Goal: Use online tool/utility: Utilize a website feature to perform a specific function

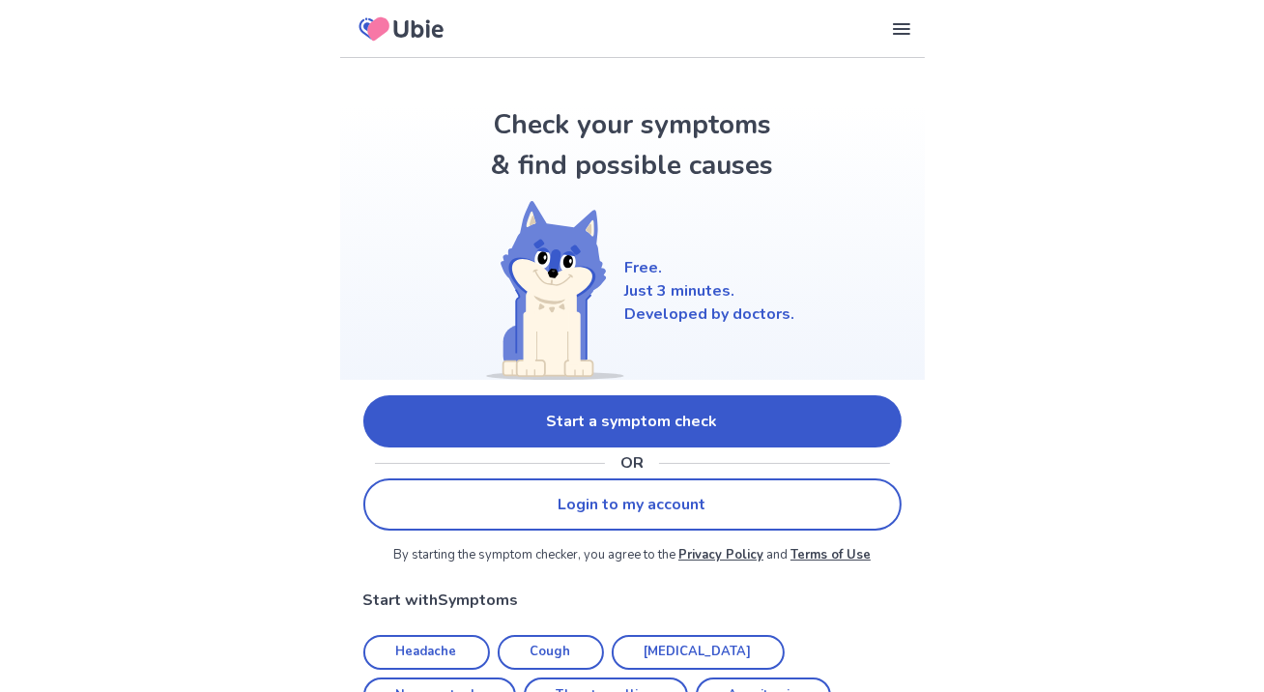
click at [748, 434] on link "Start a symptom check" at bounding box center [632, 421] width 538 height 52
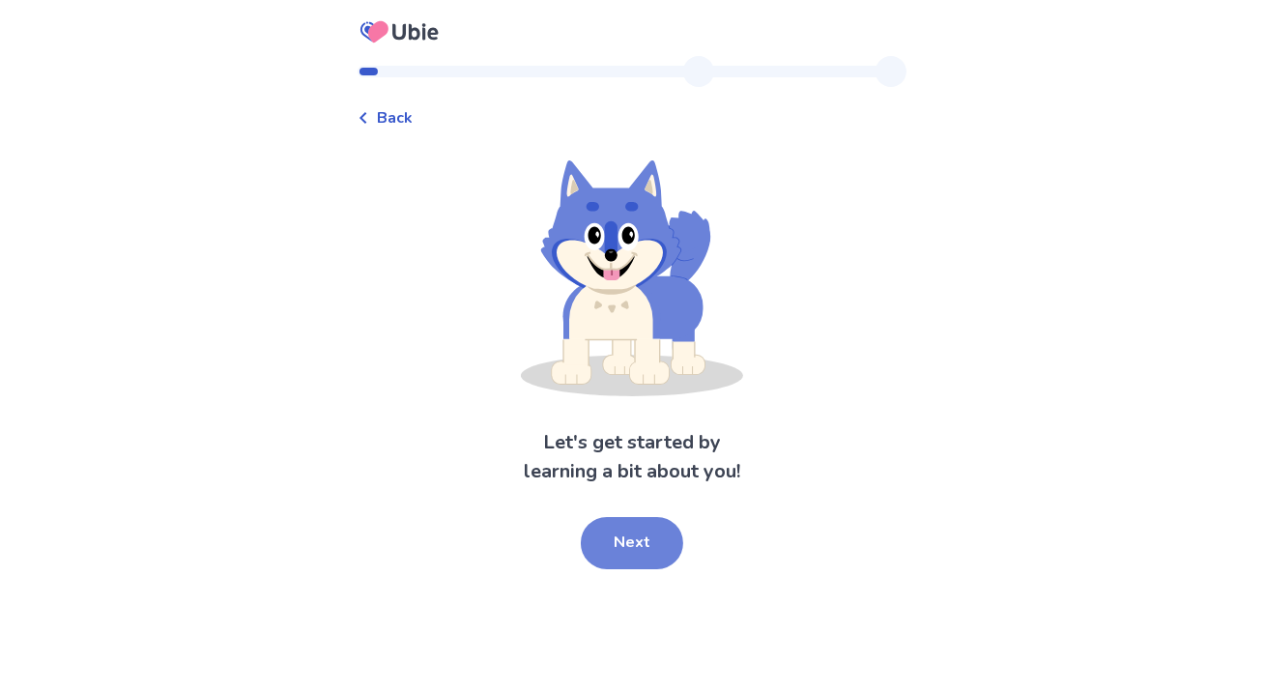
click at [637, 533] on button "Next" at bounding box center [632, 543] width 102 height 52
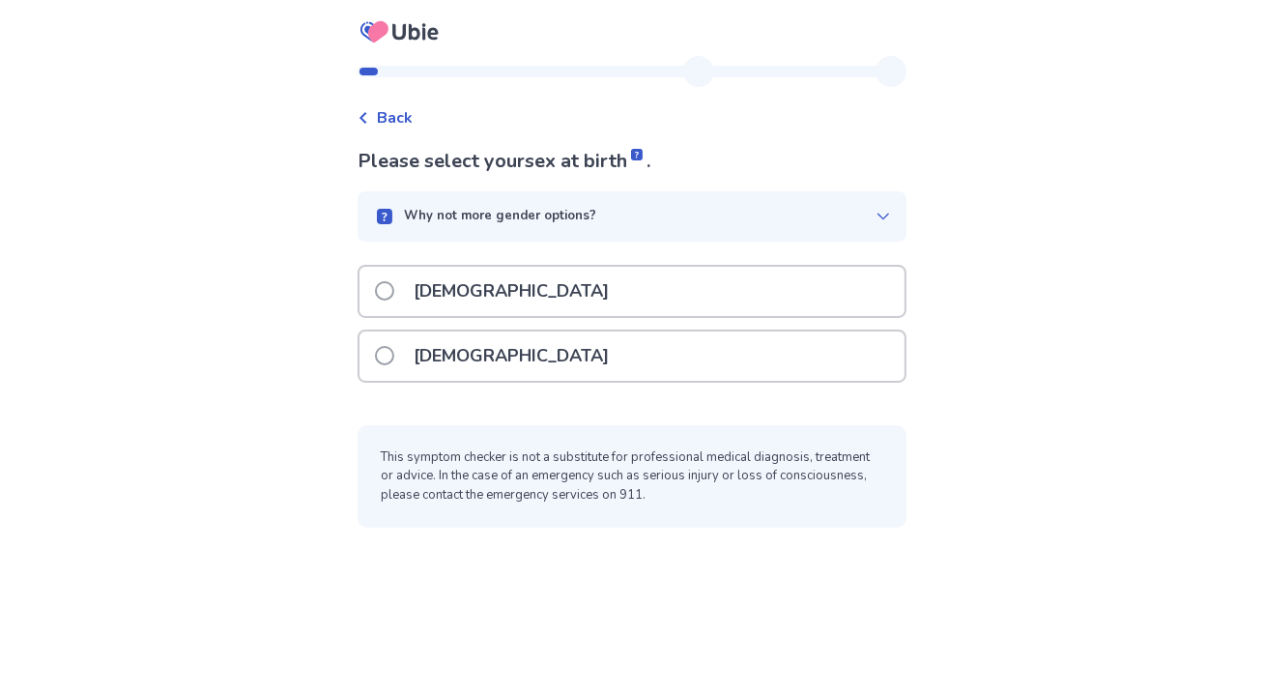
click at [393, 358] on span at bounding box center [384, 355] width 19 height 19
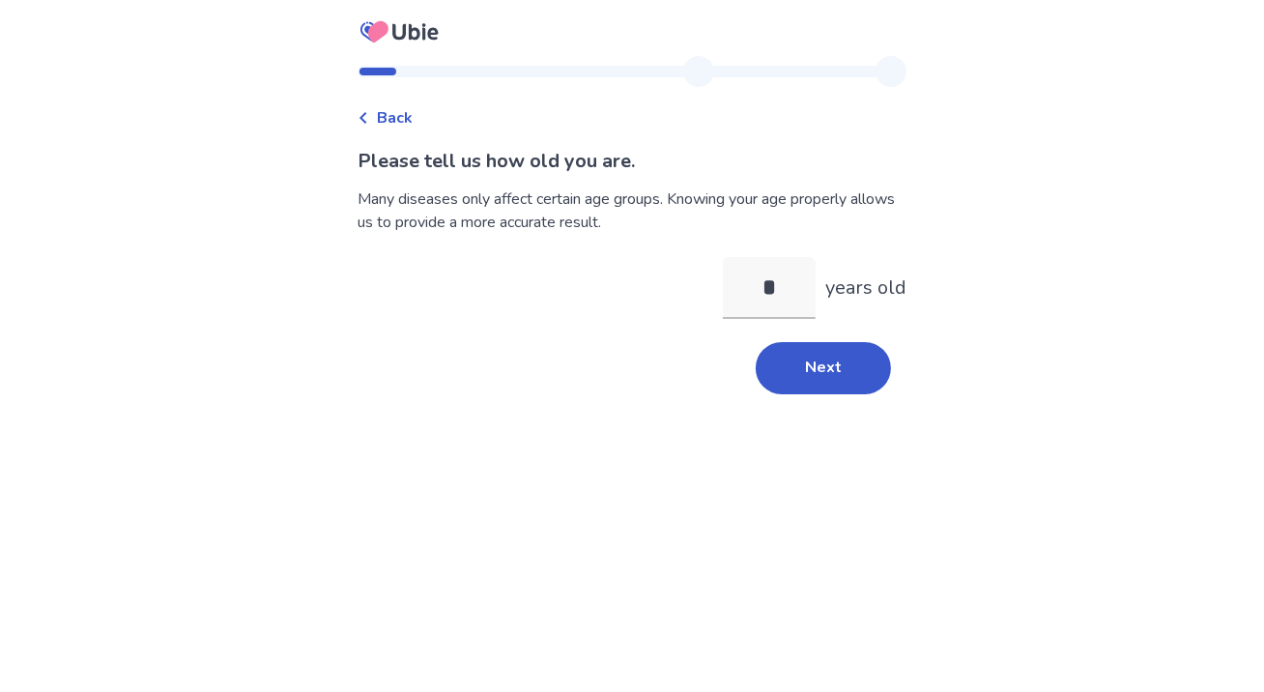
type input "**"
click at [800, 368] on button "Next" at bounding box center [823, 368] width 135 height 52
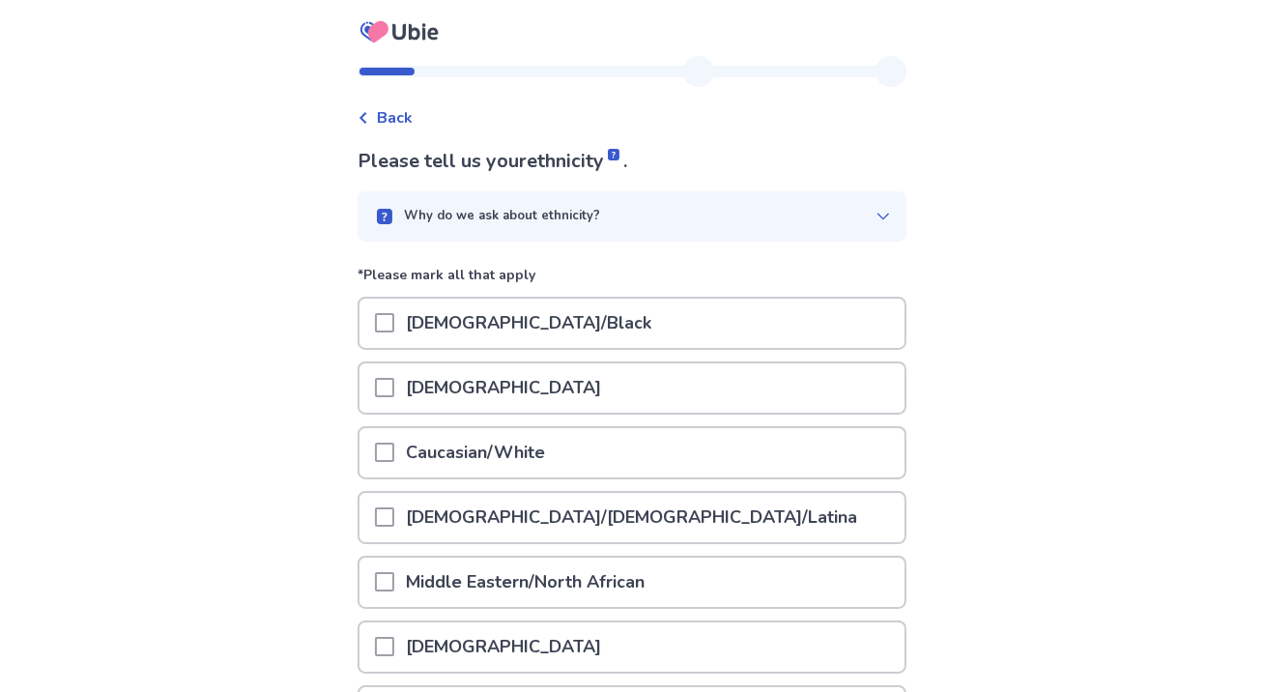
click at [394, 449] on span at bounding box center [384, 452] width 19 height 19
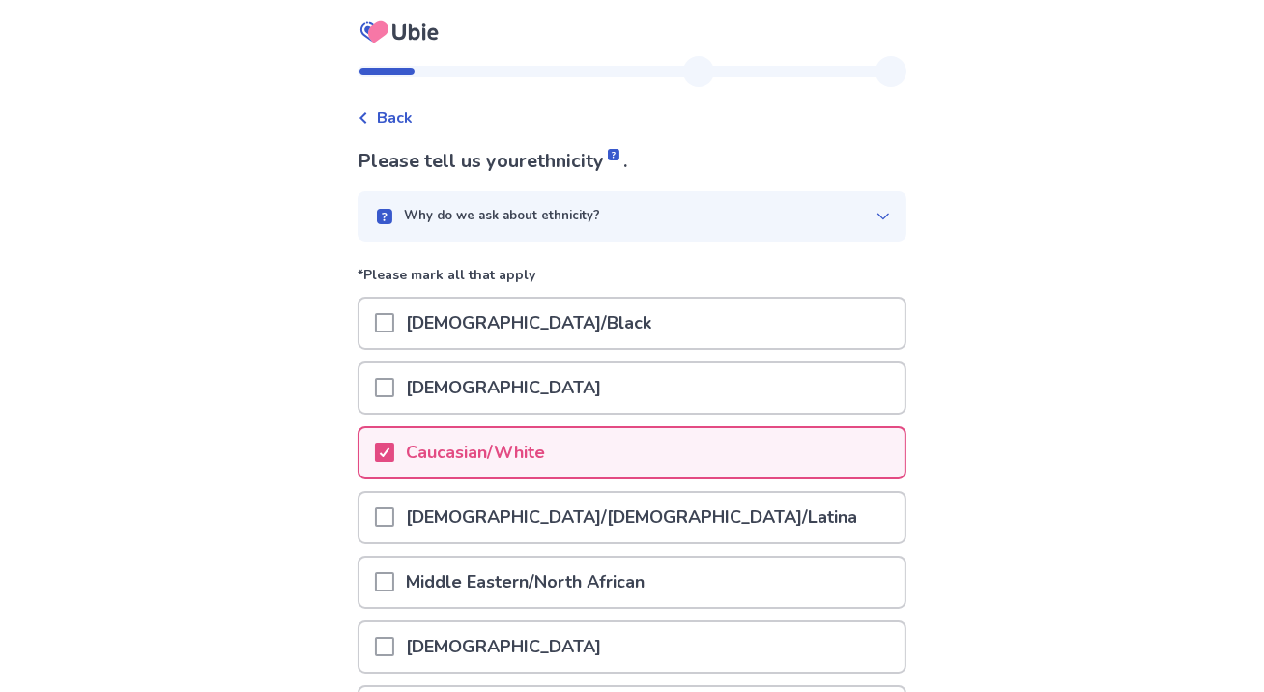
scroll to position [279, 0]
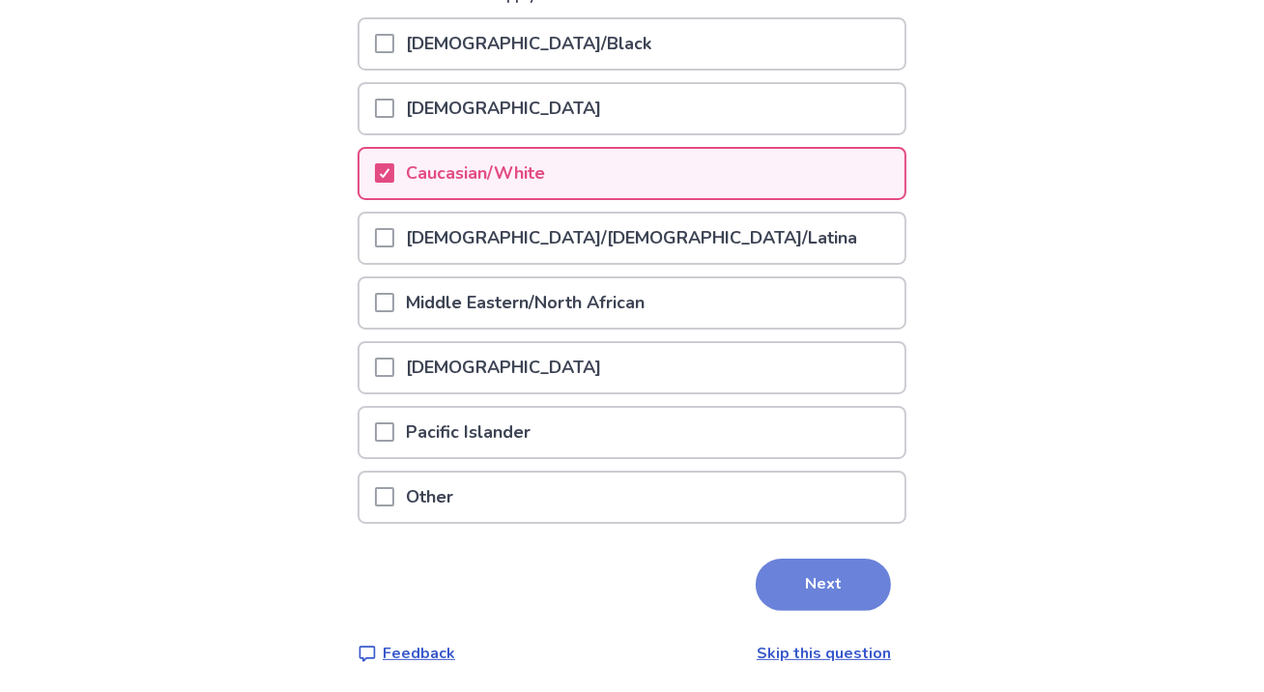
click at [811, 569] on button "Next" at bounding box center [823, 585] width 135 height 52
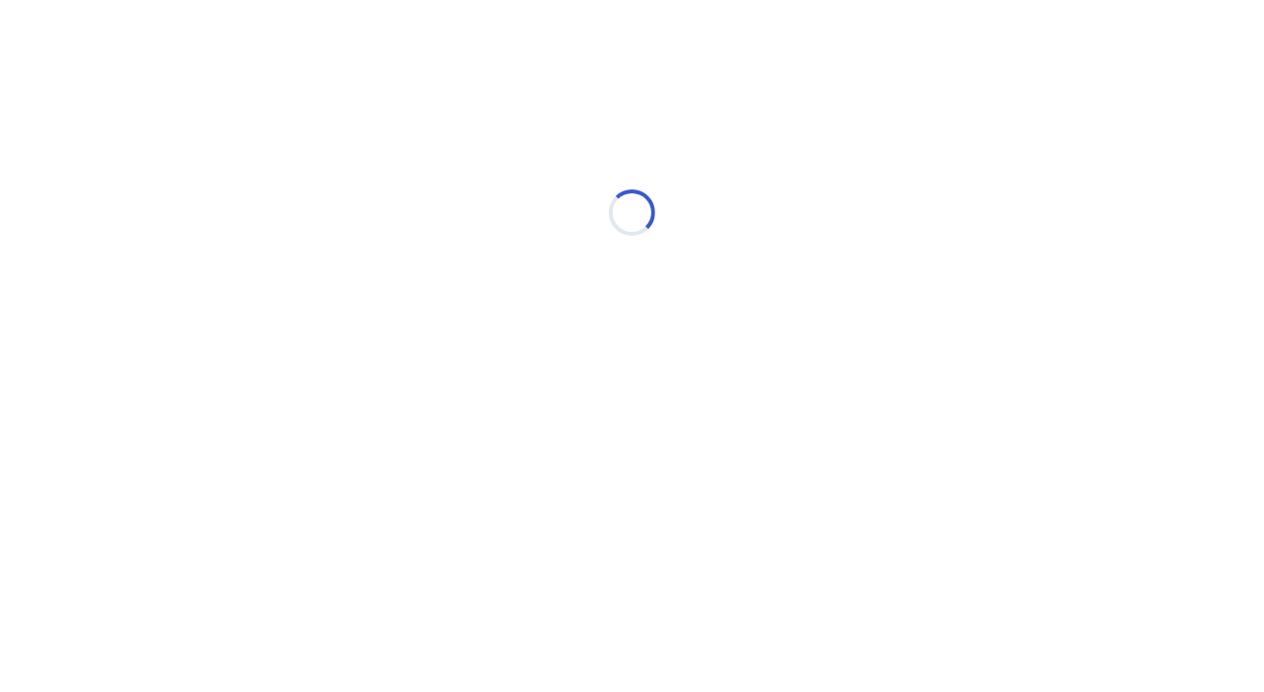
scroll to position [0, 0]
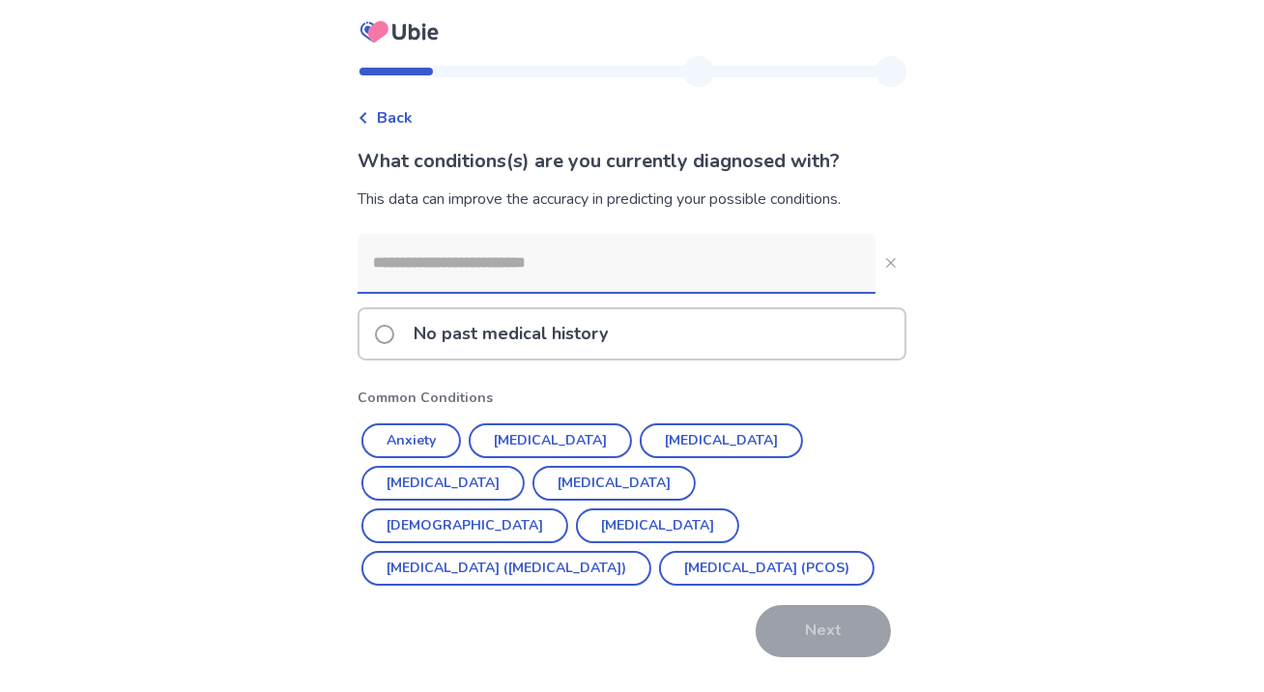
click at [753, 271] on input at bounding box center [617, 263] width 518 height 58
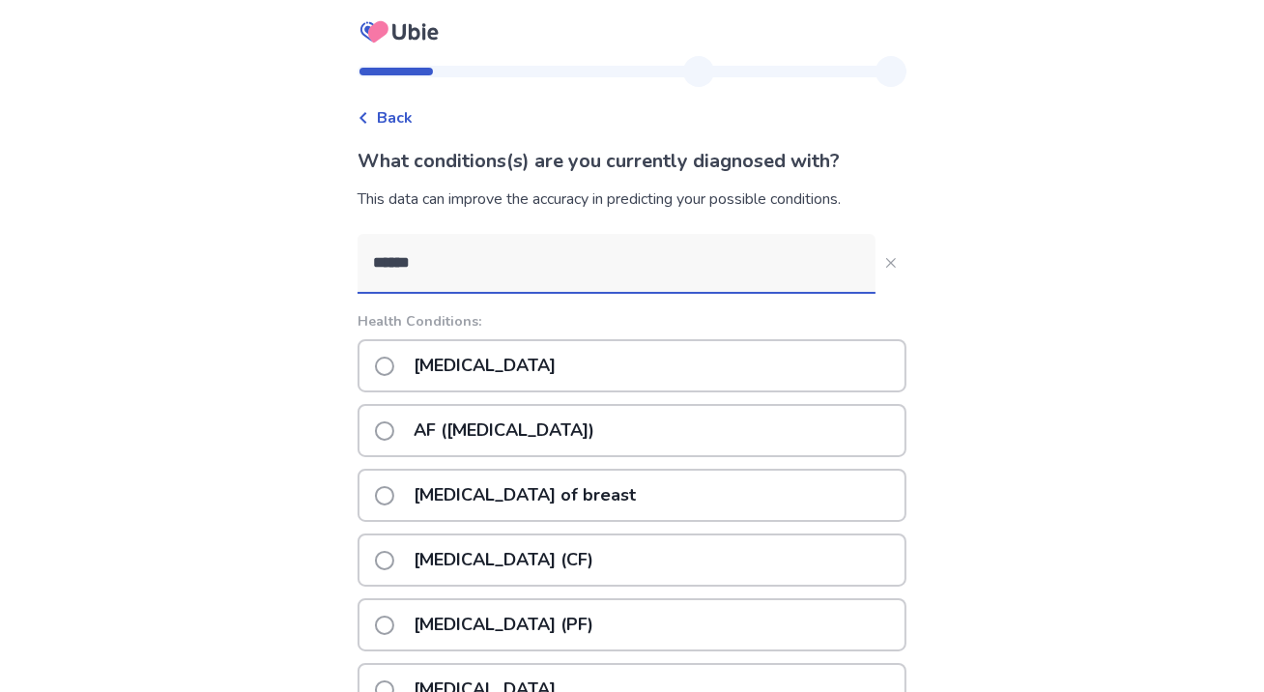
type input "******"
click at [394, 367] on span at bounding box center [384, 366] width 19 height 19
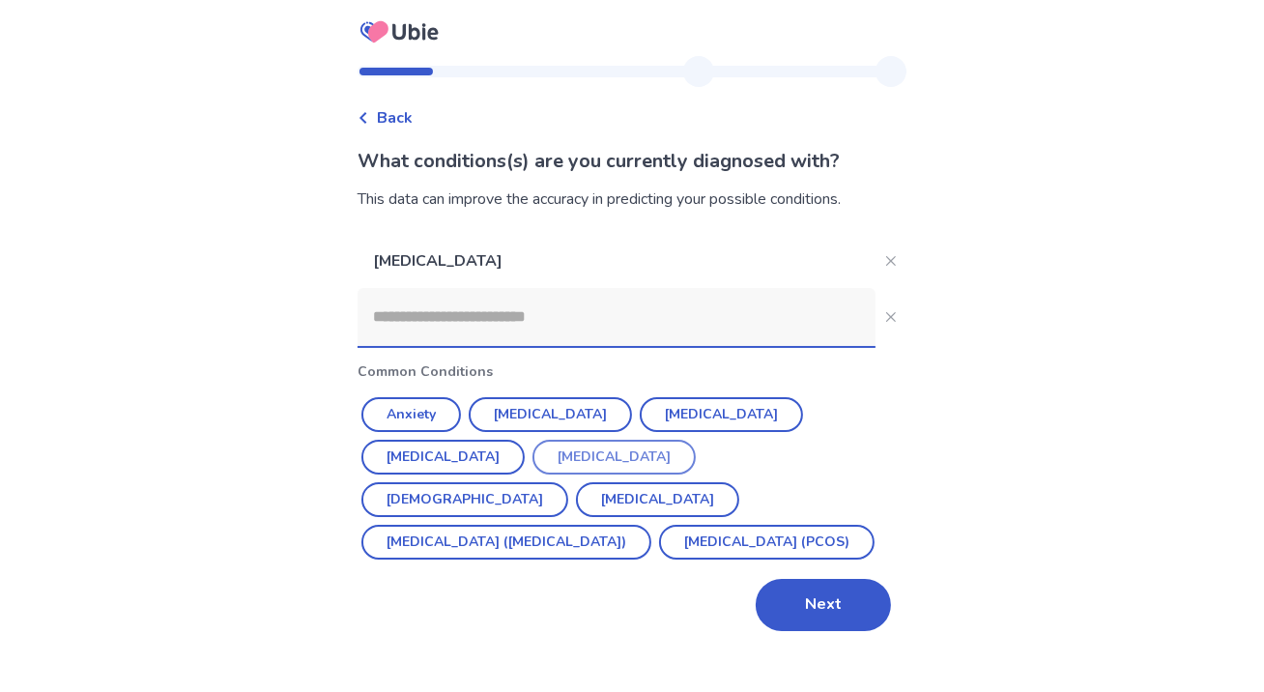
click at [533, 456] on button "Hypothyroidism" at bounding box center [614, 457] width 163 height 35
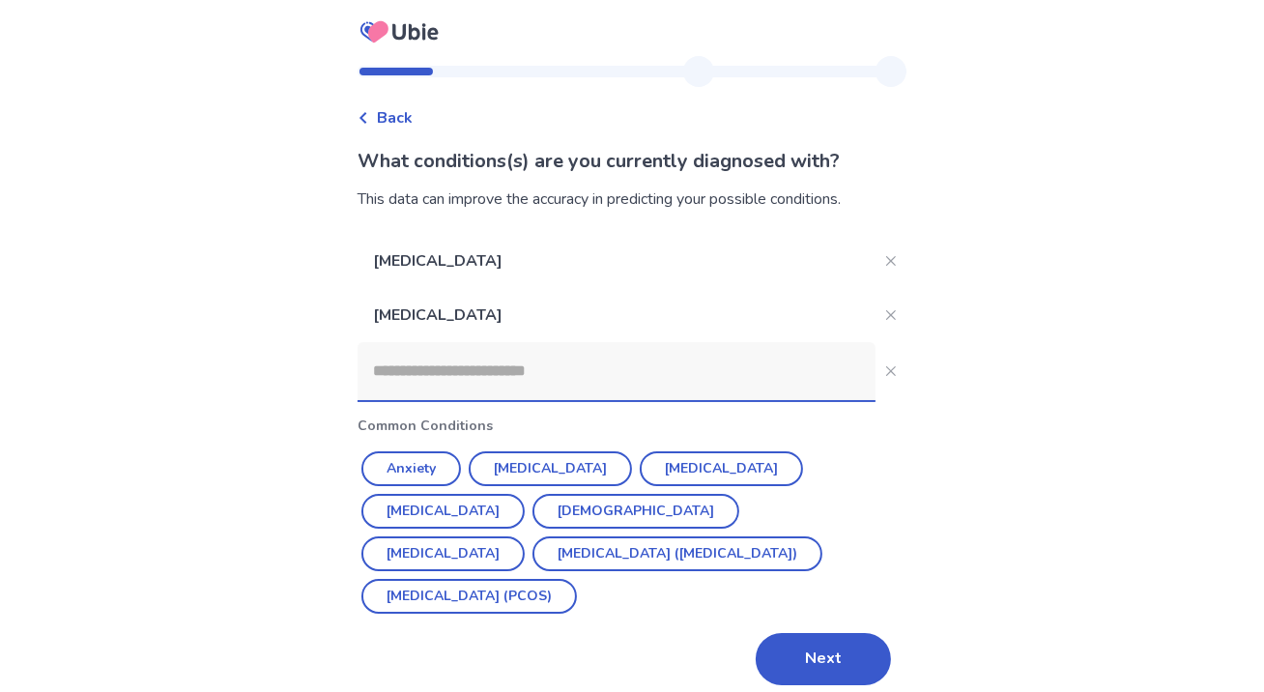
click at [456, 372] on input at bounding box center [617, 371] width 518 height 58
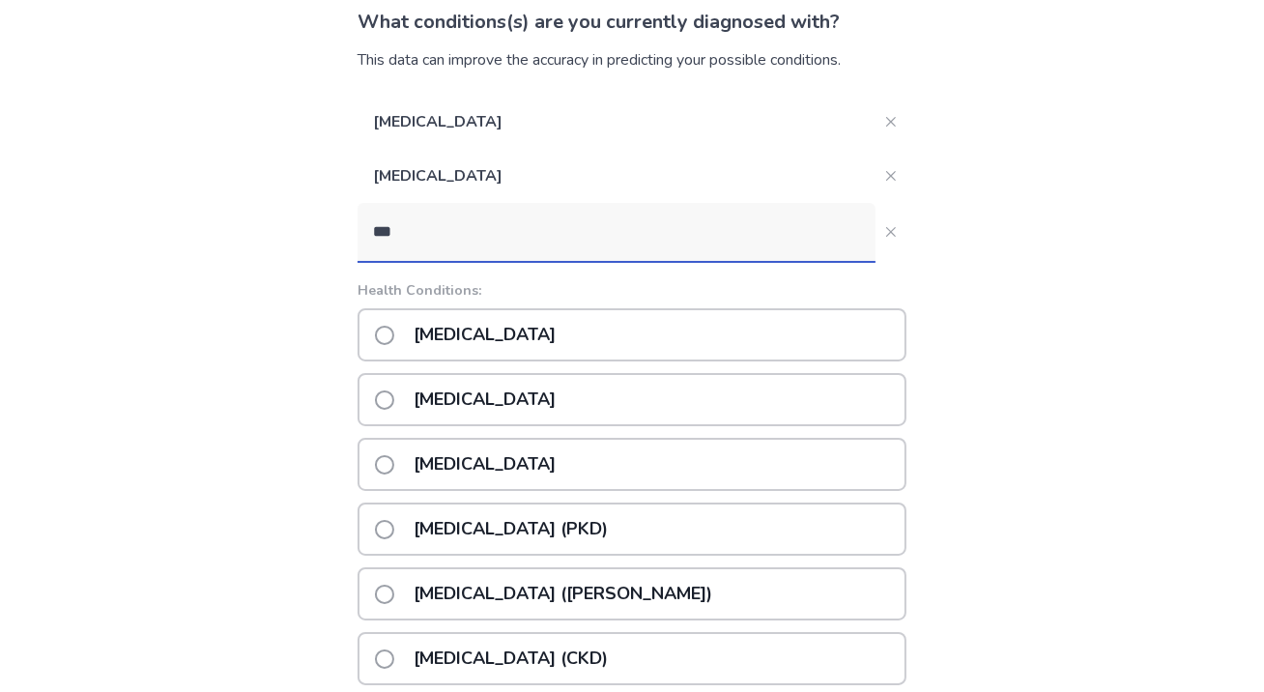
scroll to position [145, 0]
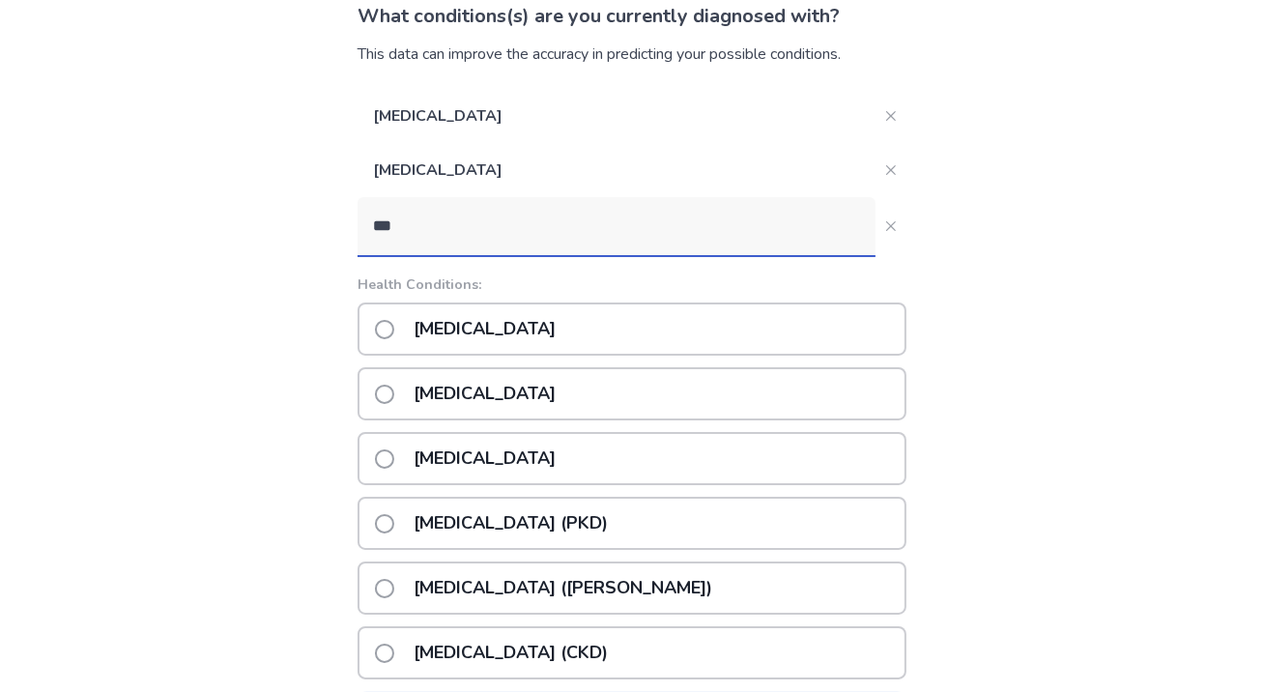
type input "***"
click at [394, 454] on span at bounding box center [384, 459] width 19 height 19
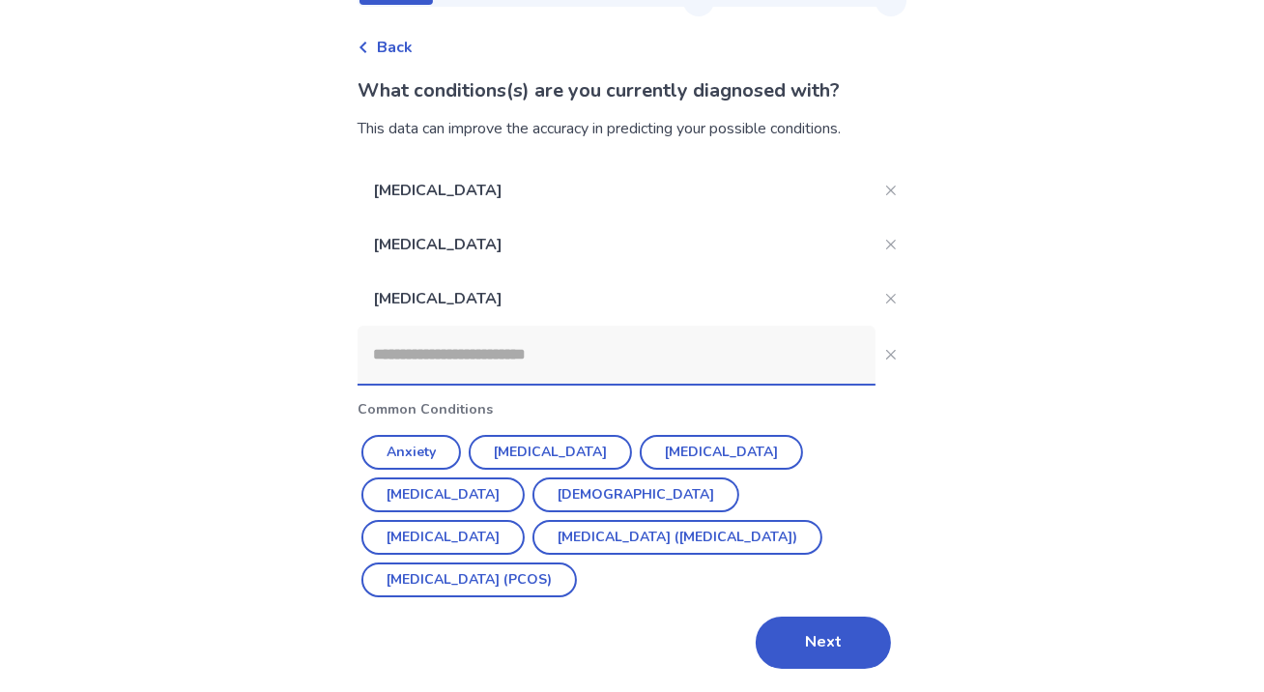
scroll to position [27, 0]
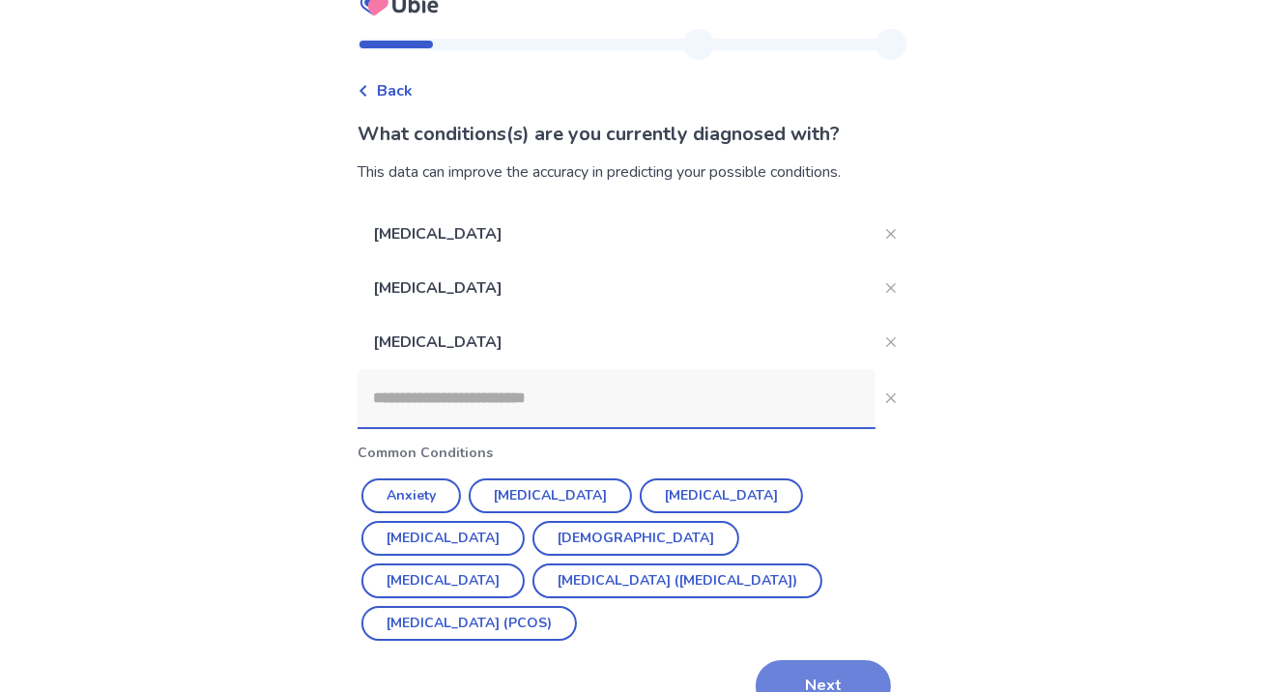
click at [808, 660] on button "Next" at bounding box center [823, 686] width 135 height 52
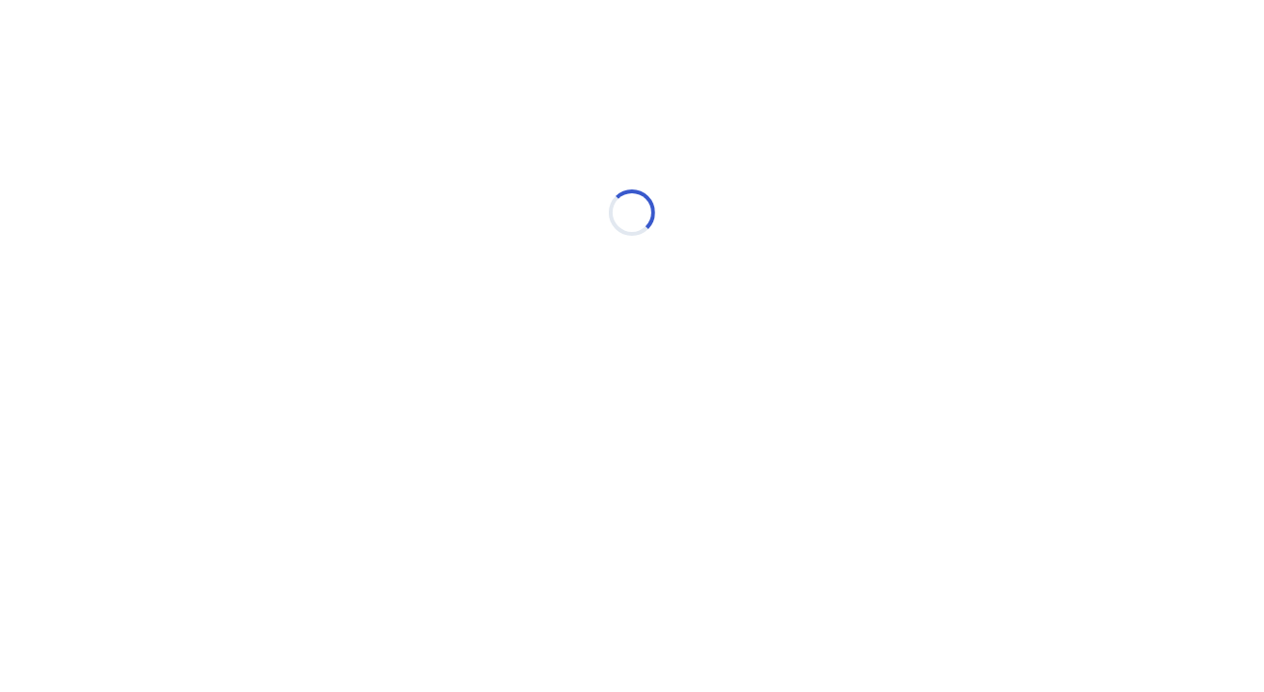
scroll to position [0, 0]
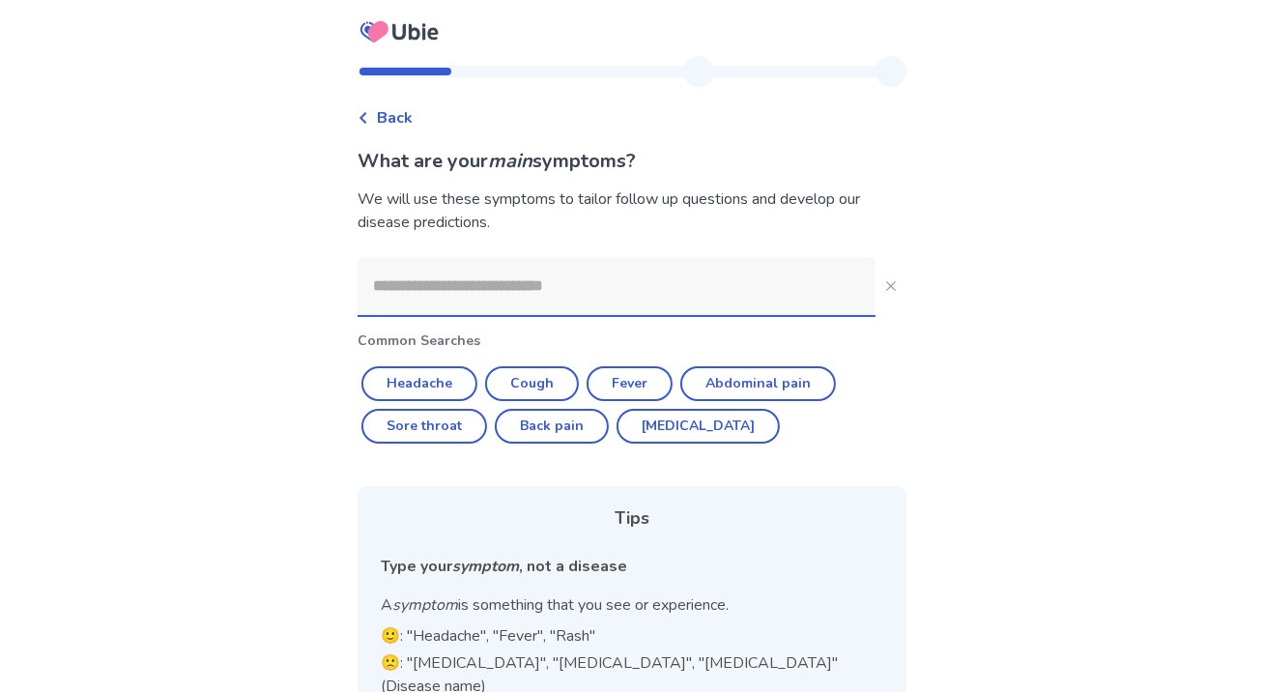
click at [610, 288] on input at bounding box center [617, 286] width 518 height 58
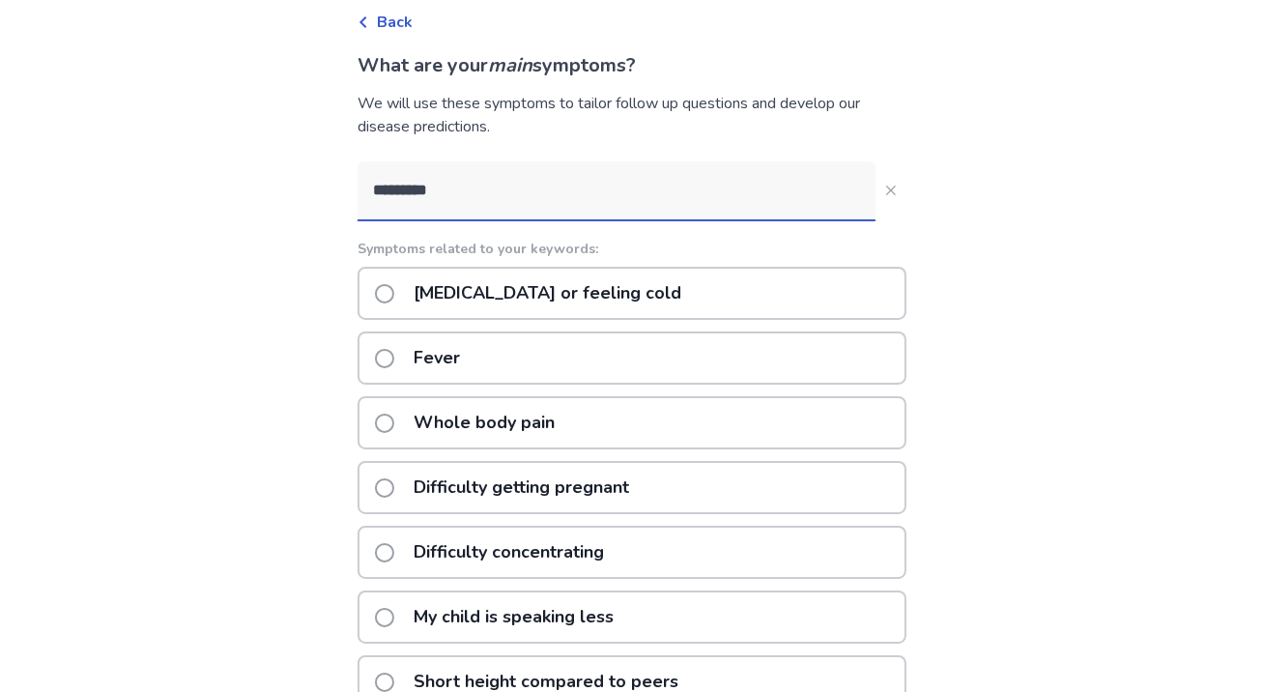
scroll to position [32, 0]
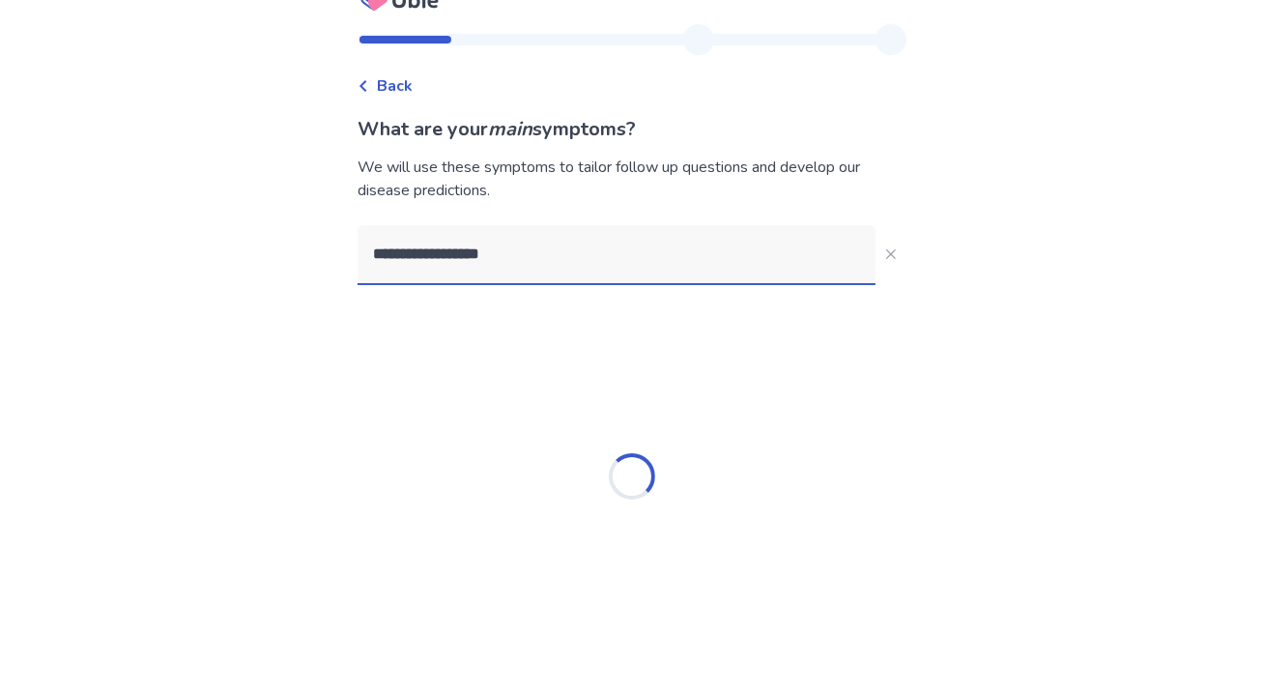
type input "**********"
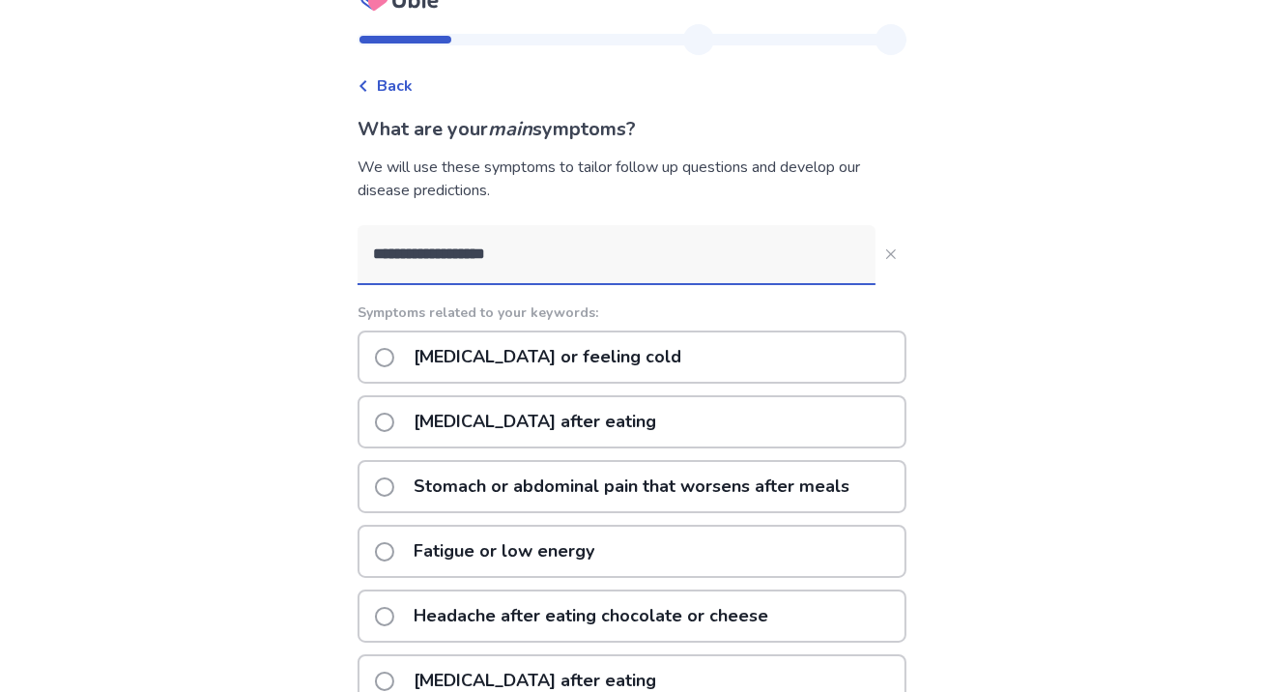
scroll to position [96, 0]
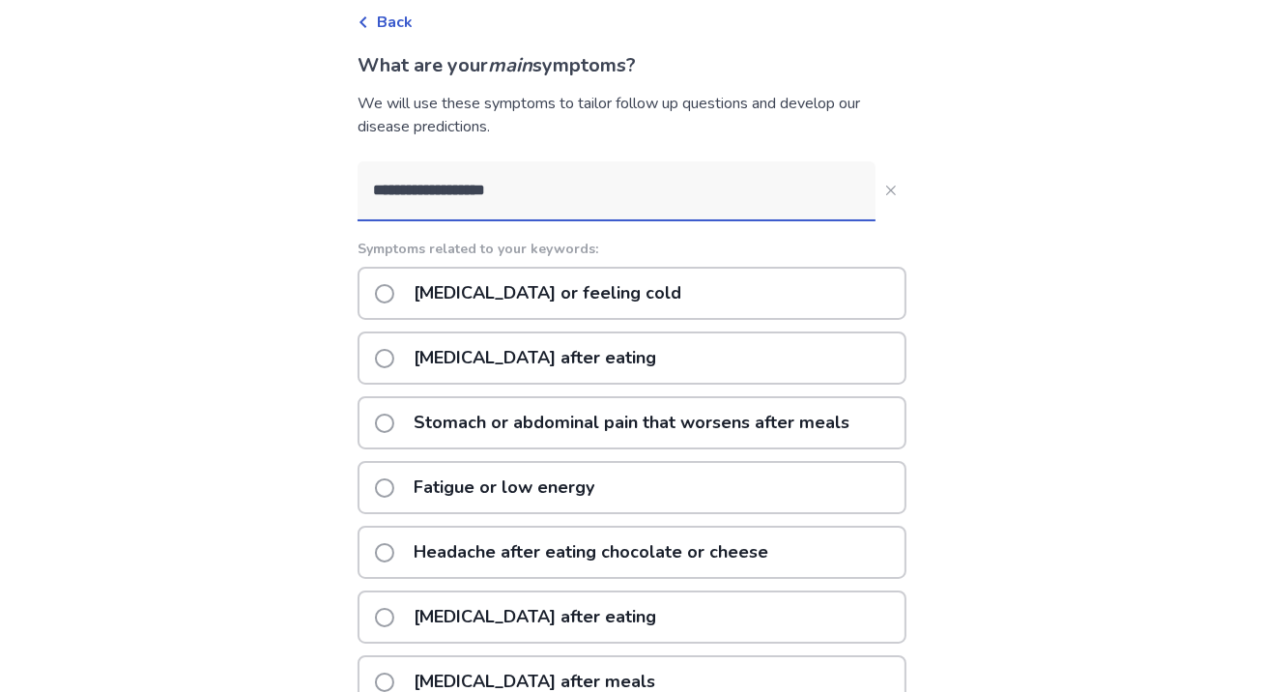
click at [394, 295] on span at bounding box center [384, 293] width 19 height 19
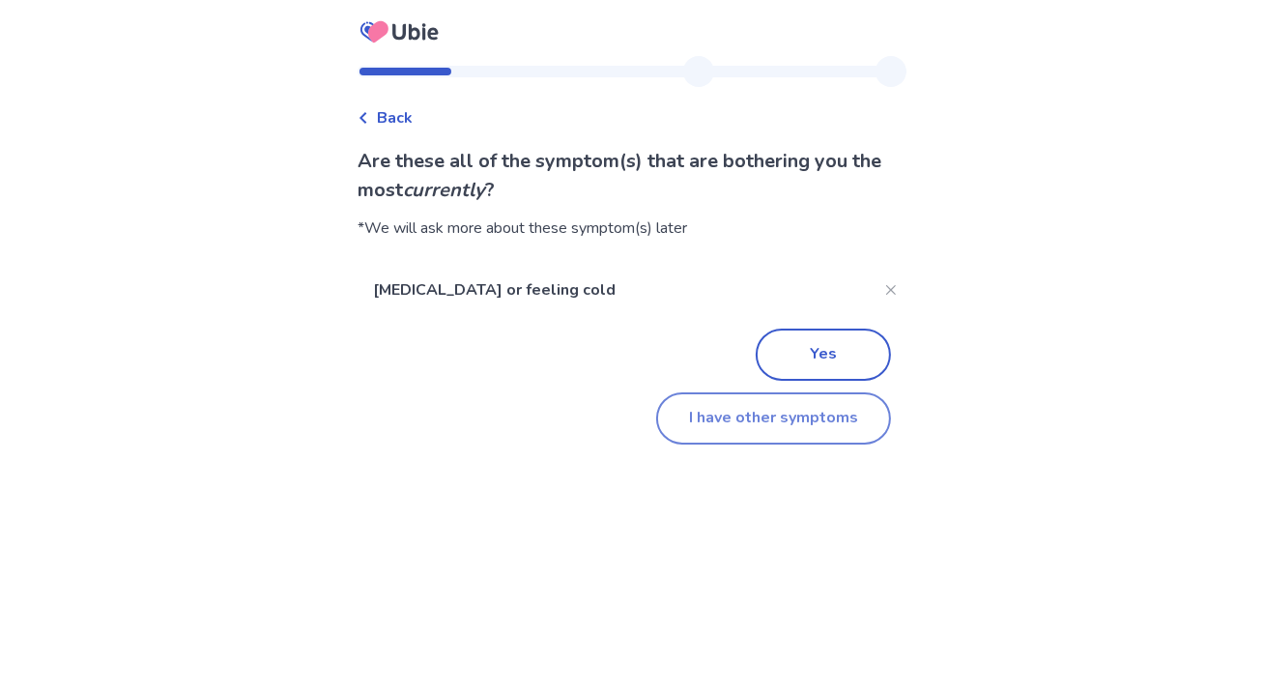
click at [756, 410] on button "I have other symptoms" at bounding box center [773, 418] width 235 height 52
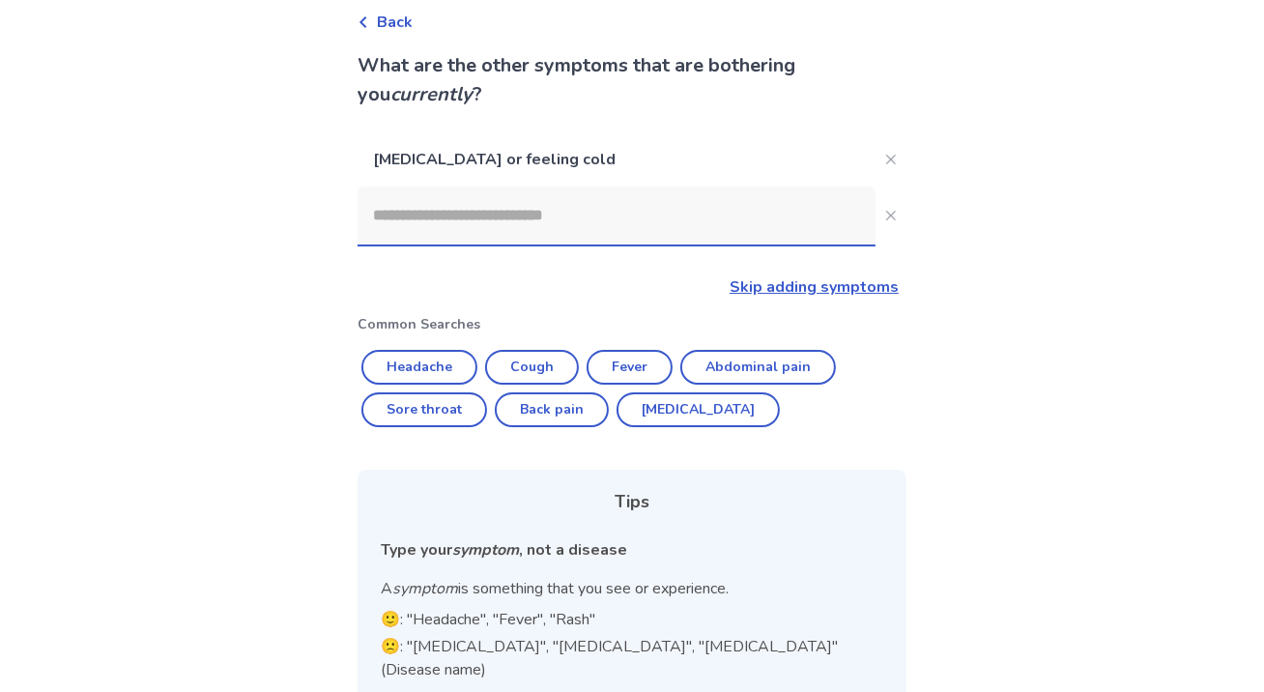
click at [591, 226] on input at bounding box center [617, 216] width 518 height 58
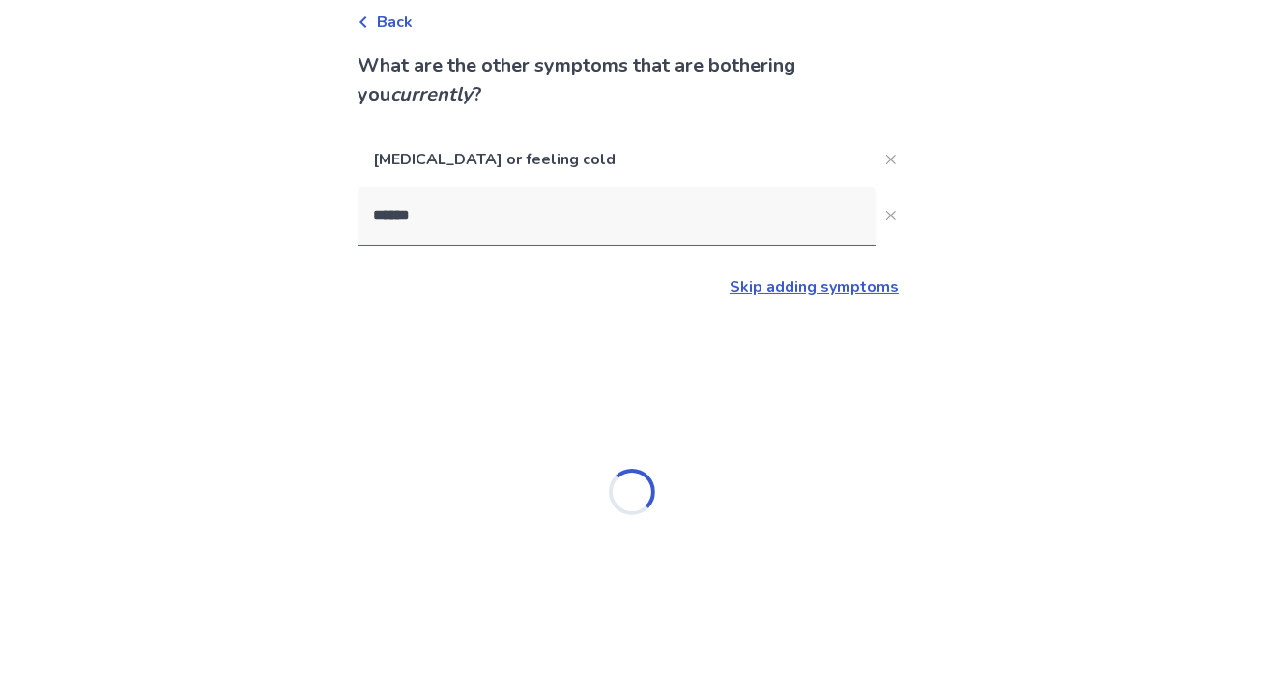
type input "*******"
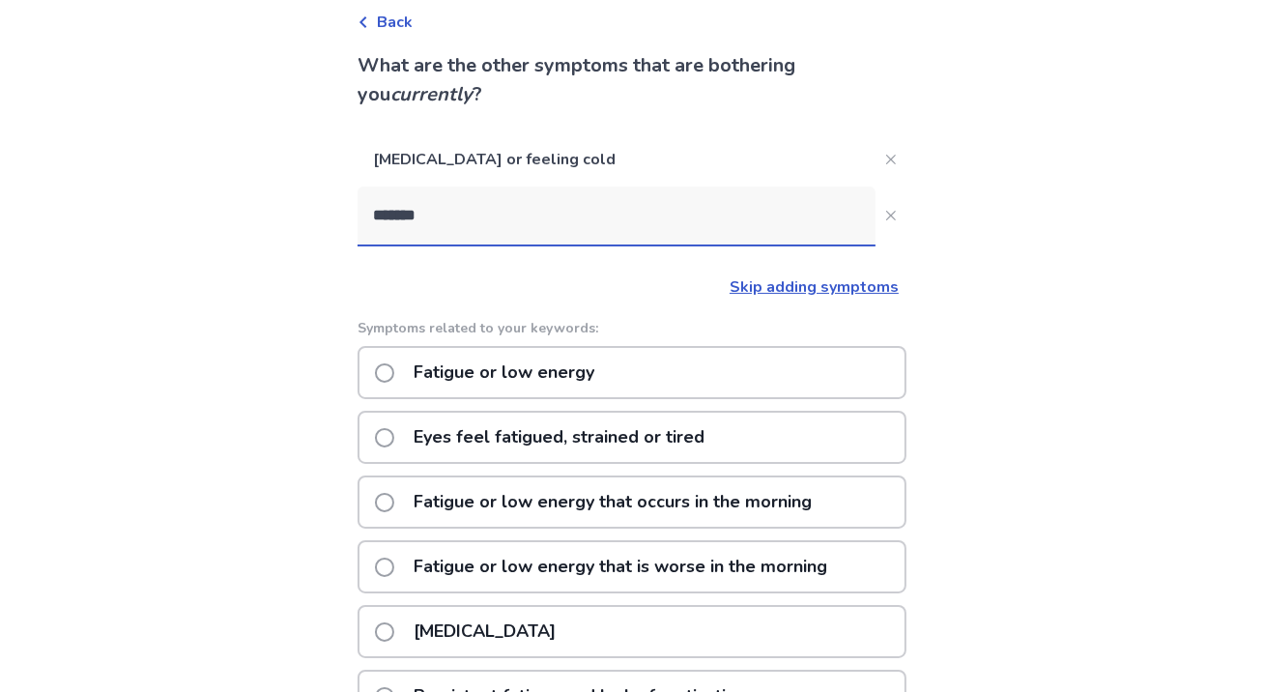
click at [394, 369] on span at bounding box center [384, 372] width 19 height 19
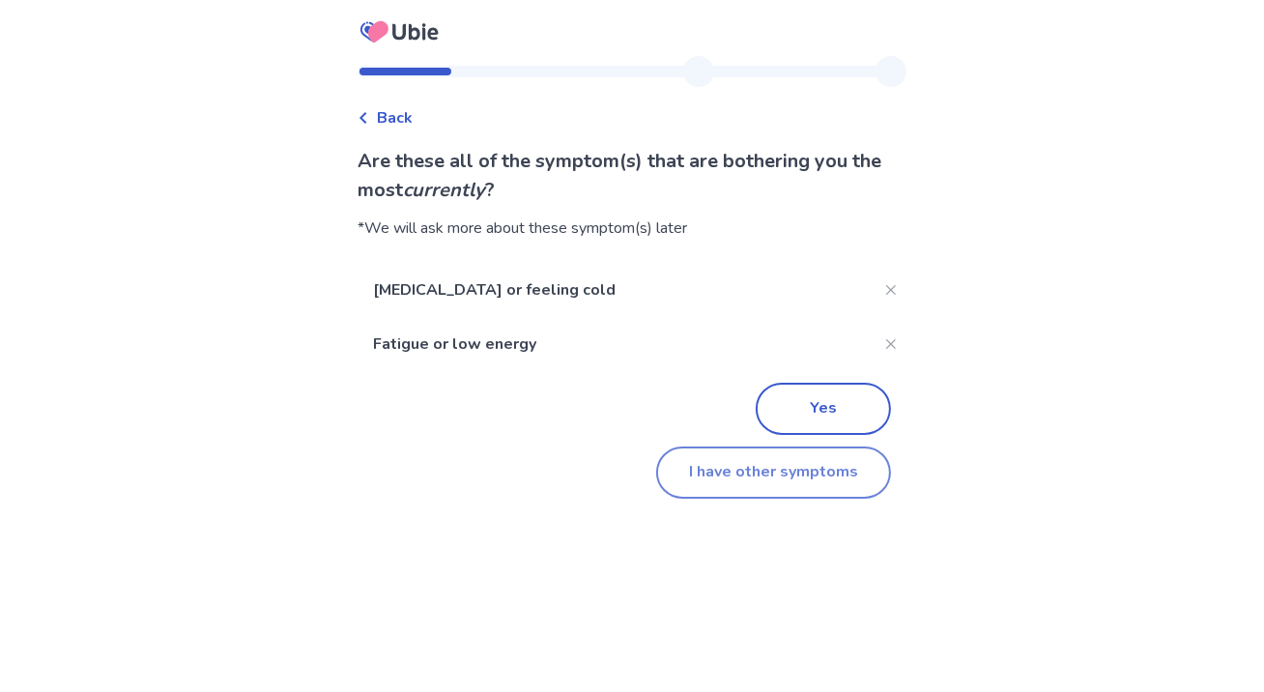
click at [770, 474] on button "I have other symptoms" at bounding box center [773, 473] width 235 height 52
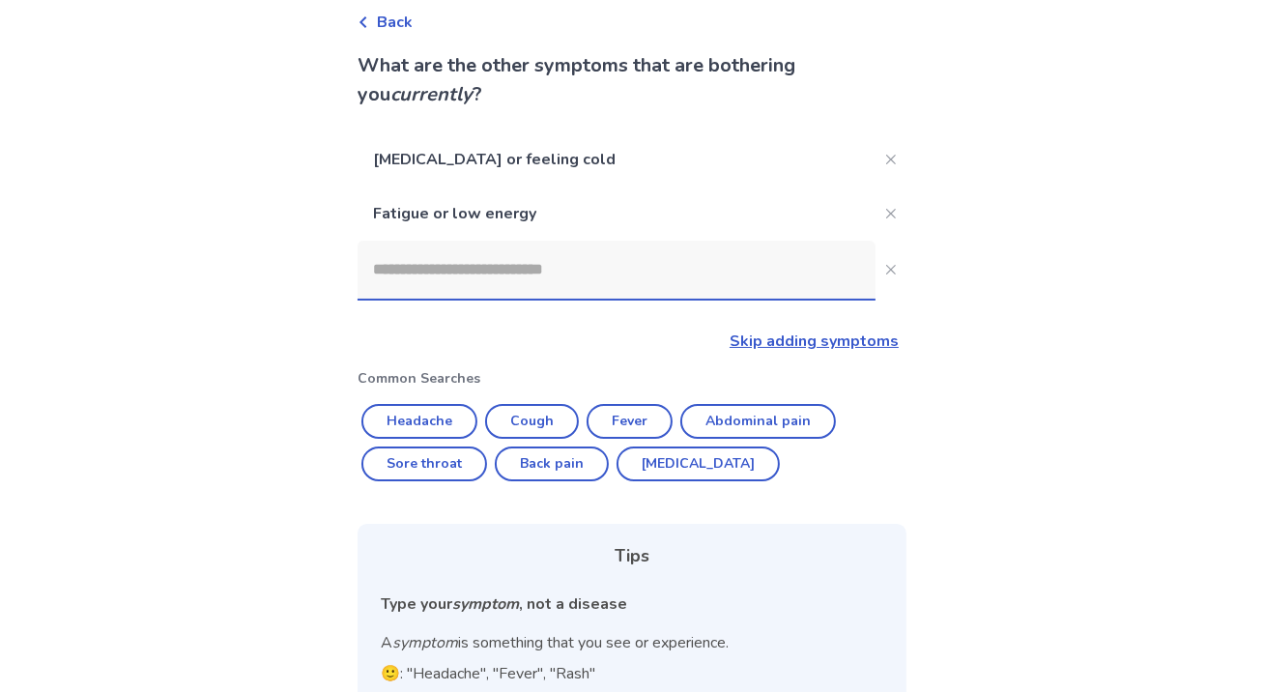
click at [580, 280] on input at bounding box center [617, 270] width 518 height 58
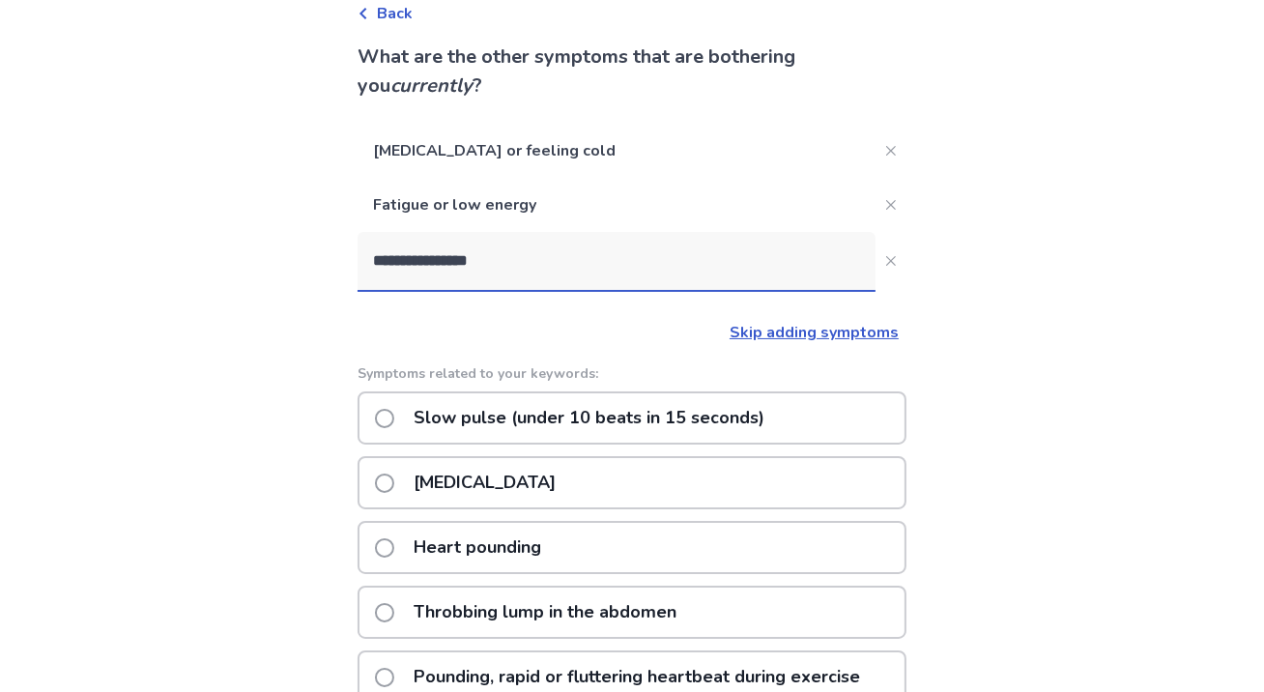
scroll to position [0, 0]
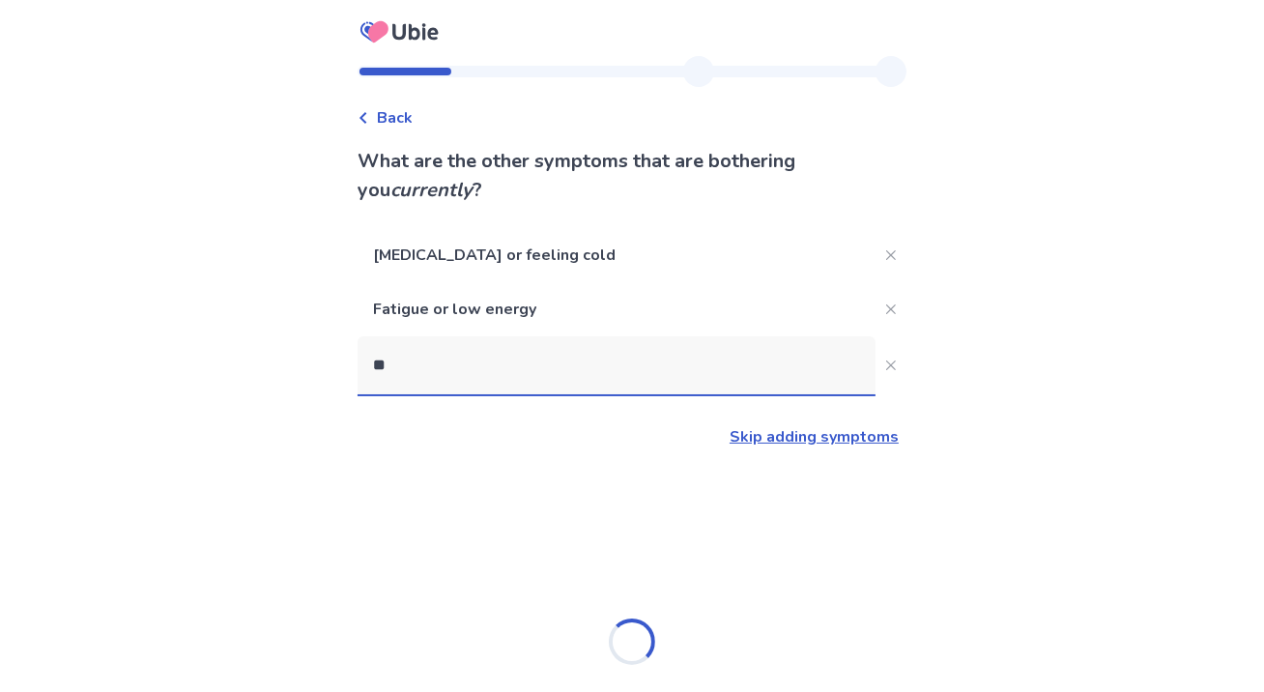
type input "*"
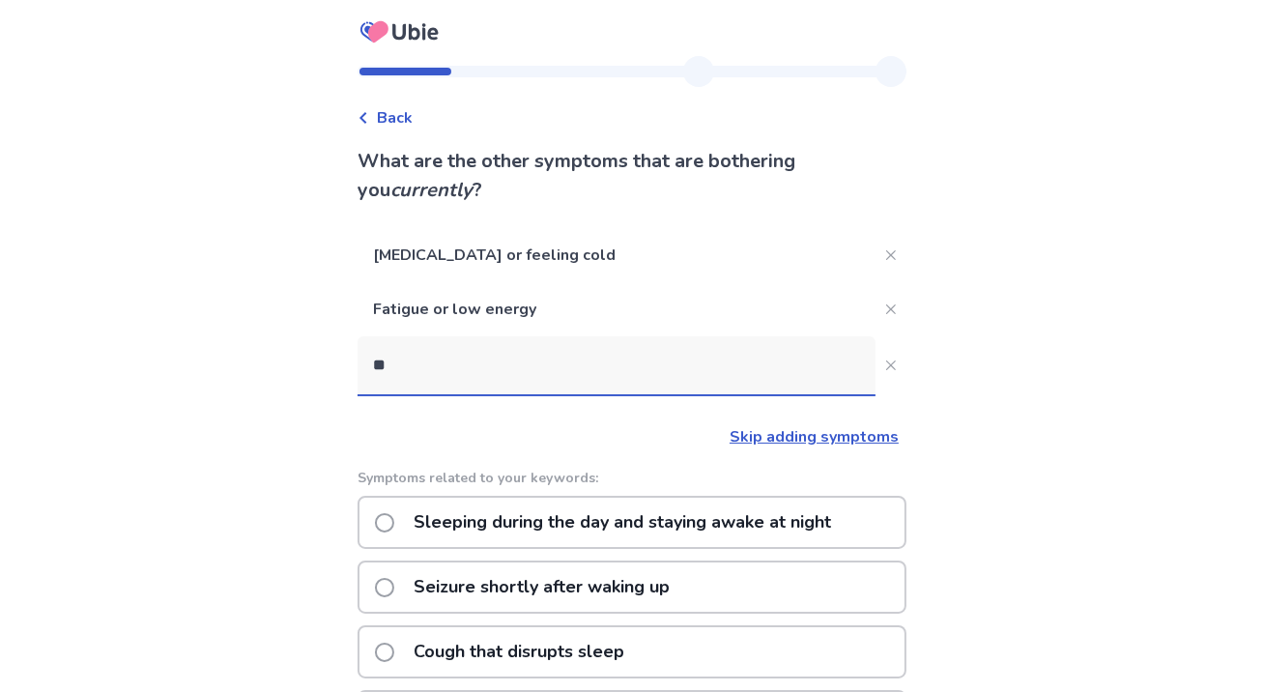
type input "*"
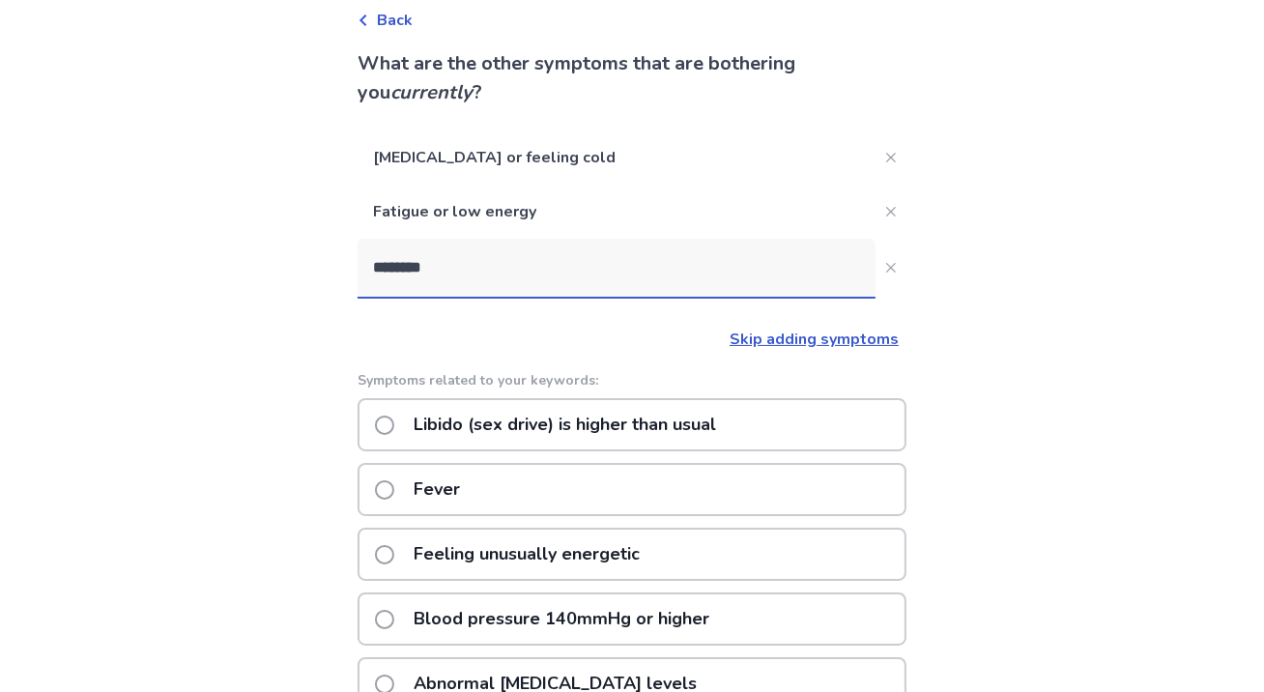
scroll to position [97, 0]
click at [421, 272] on input "********" at bounding box center [617, 269] width 518 height 58
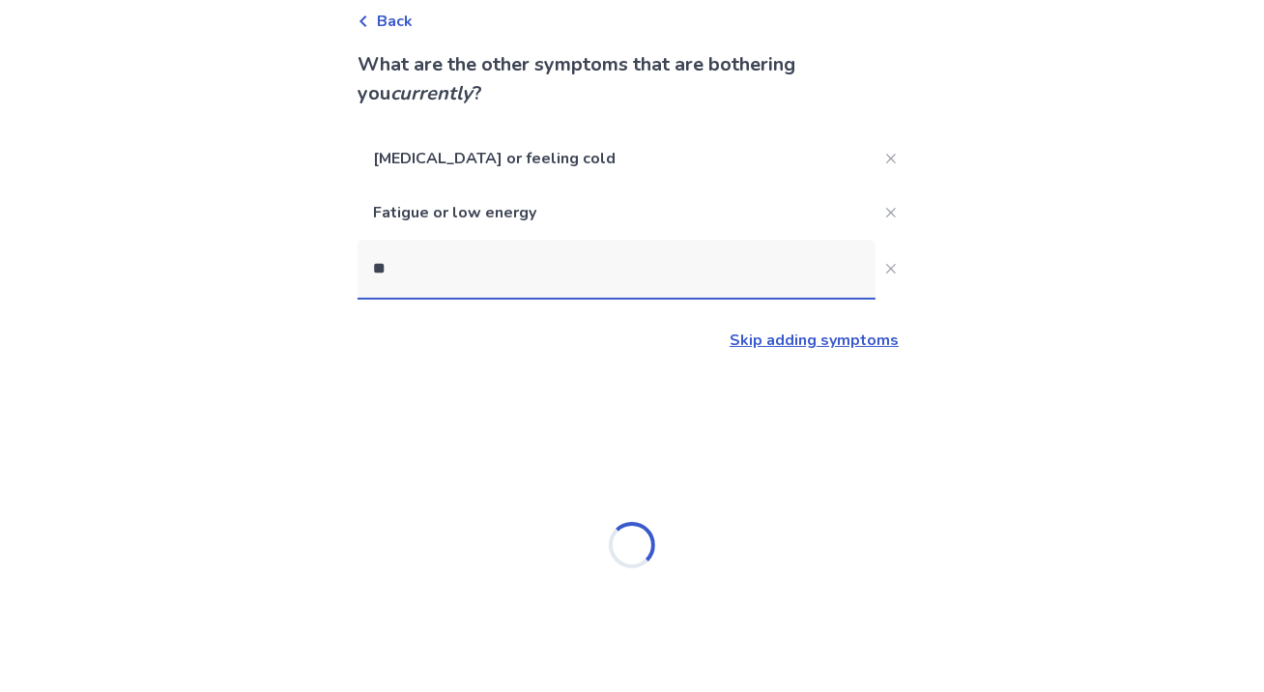
type input "*"
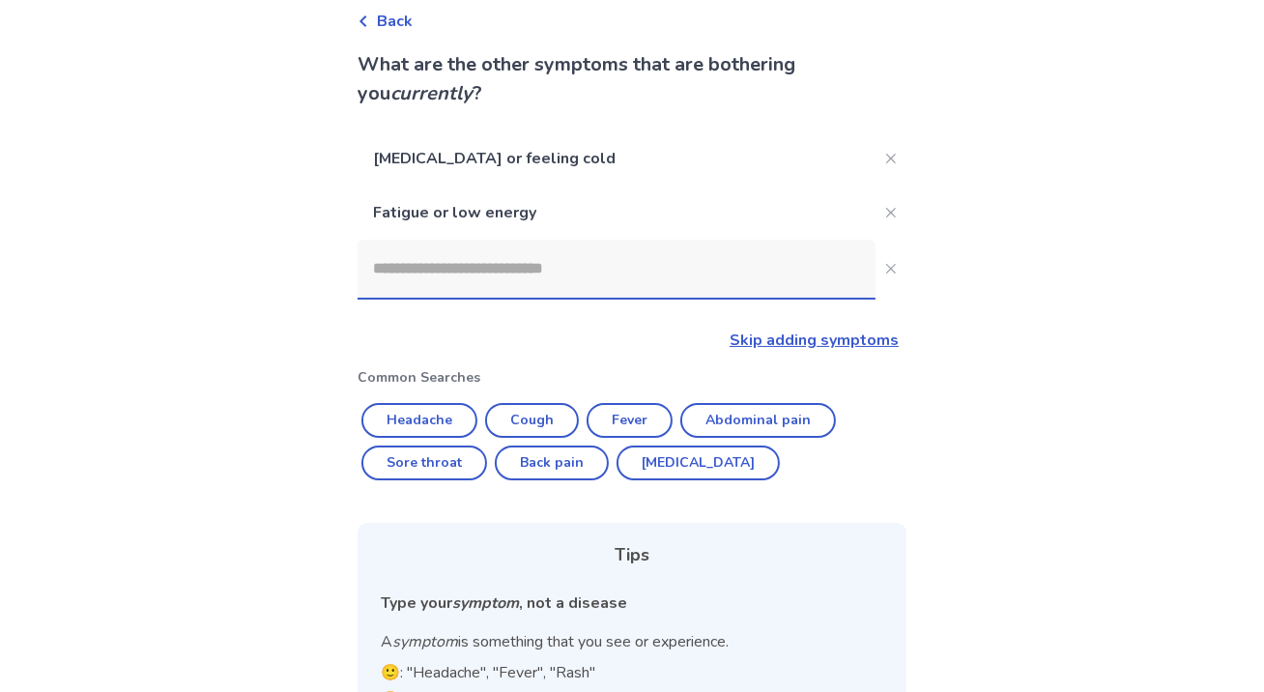
click at [810, 345] on link "Skip adding symptoms" at bounding box center [814, 340] width 169 height 21
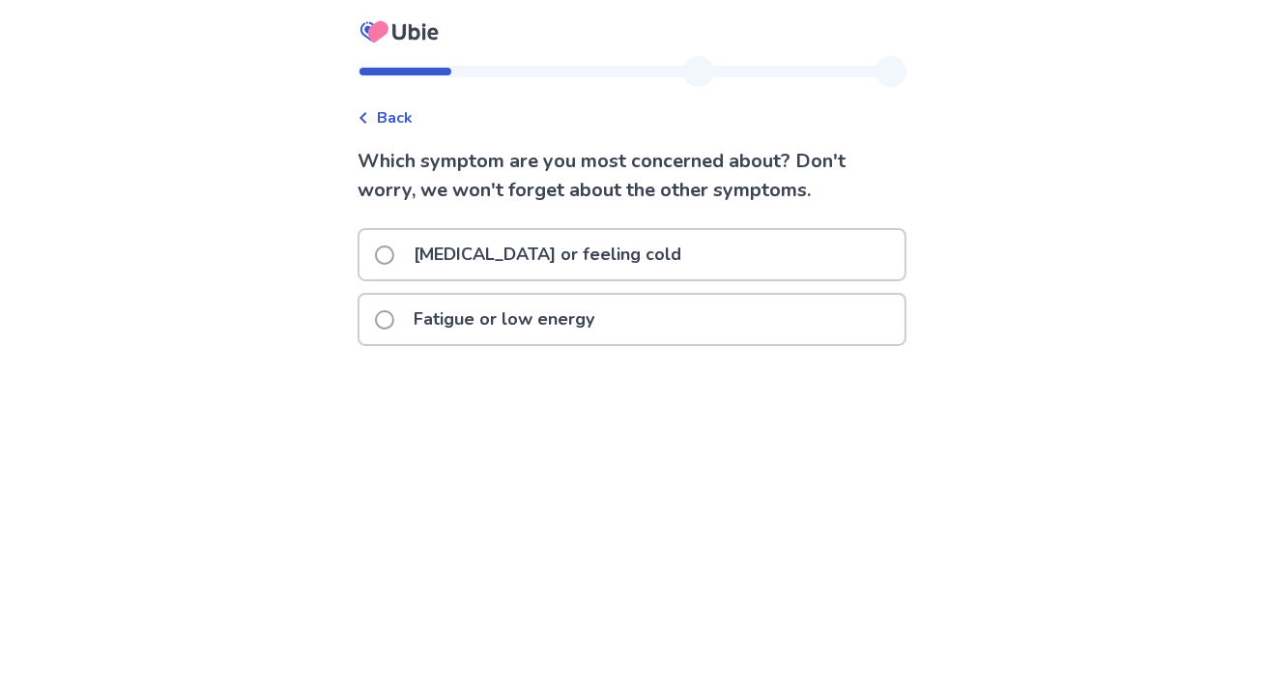
click at [394, 251] on span at bounding box center [384, 255] width 19 height 19
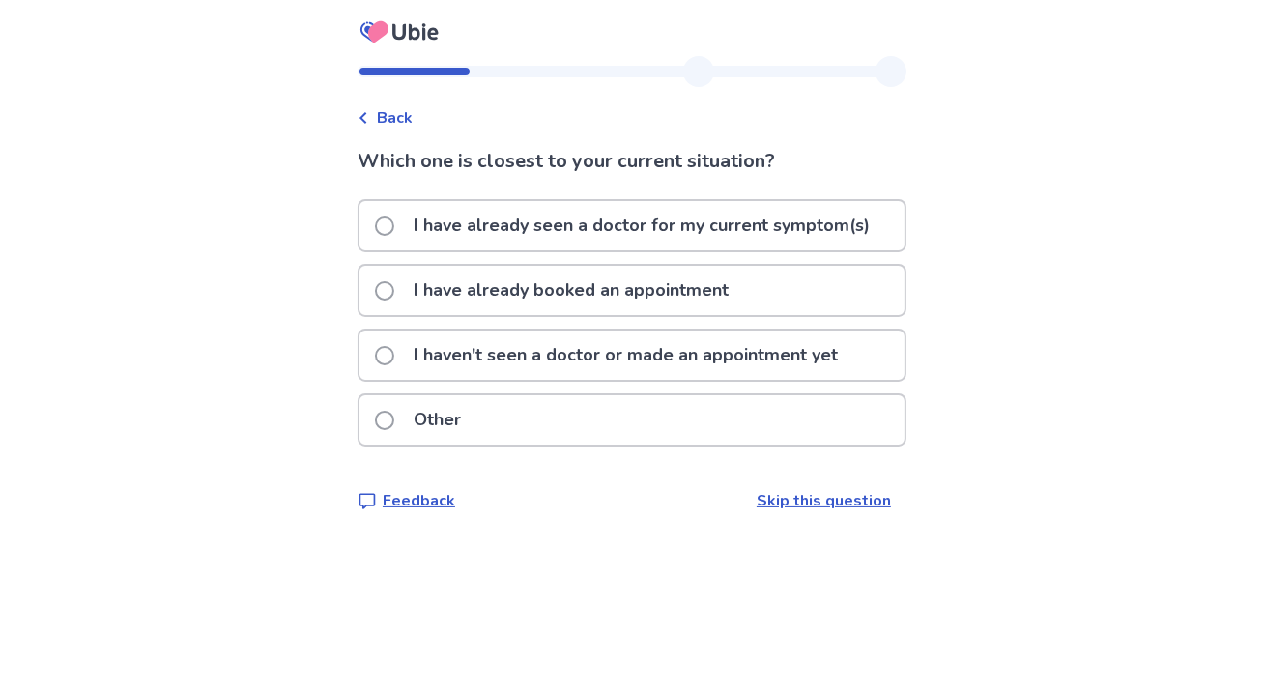
click at [394, 351] on span at bounding box center [384, 355] width 19 height 19
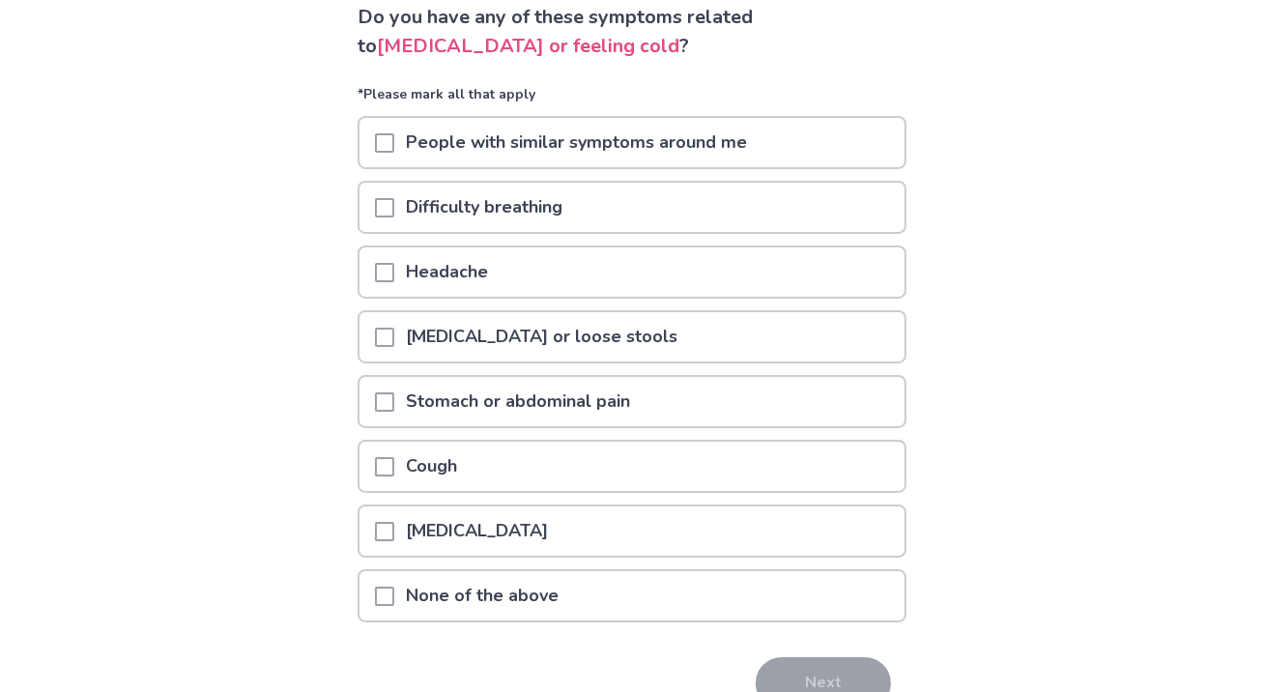
scroll to position [243, 0]
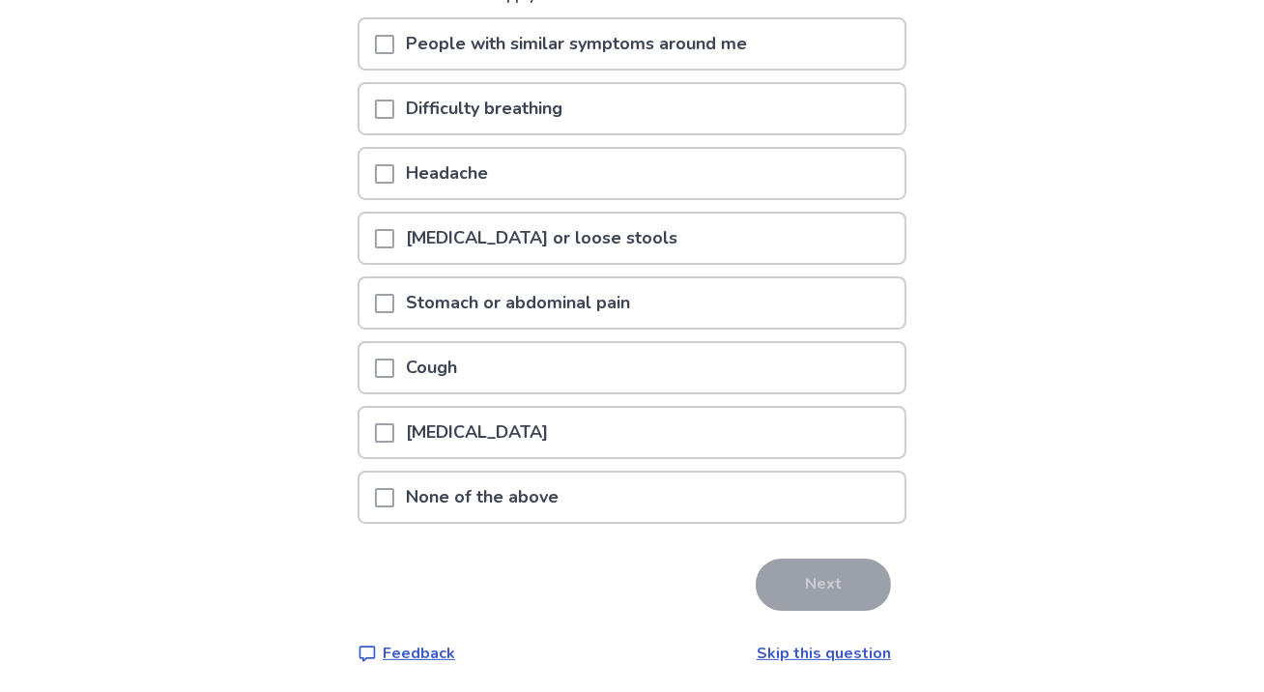
click at [391, 501] on span at bounding box center [384, 497] width 19 height 19
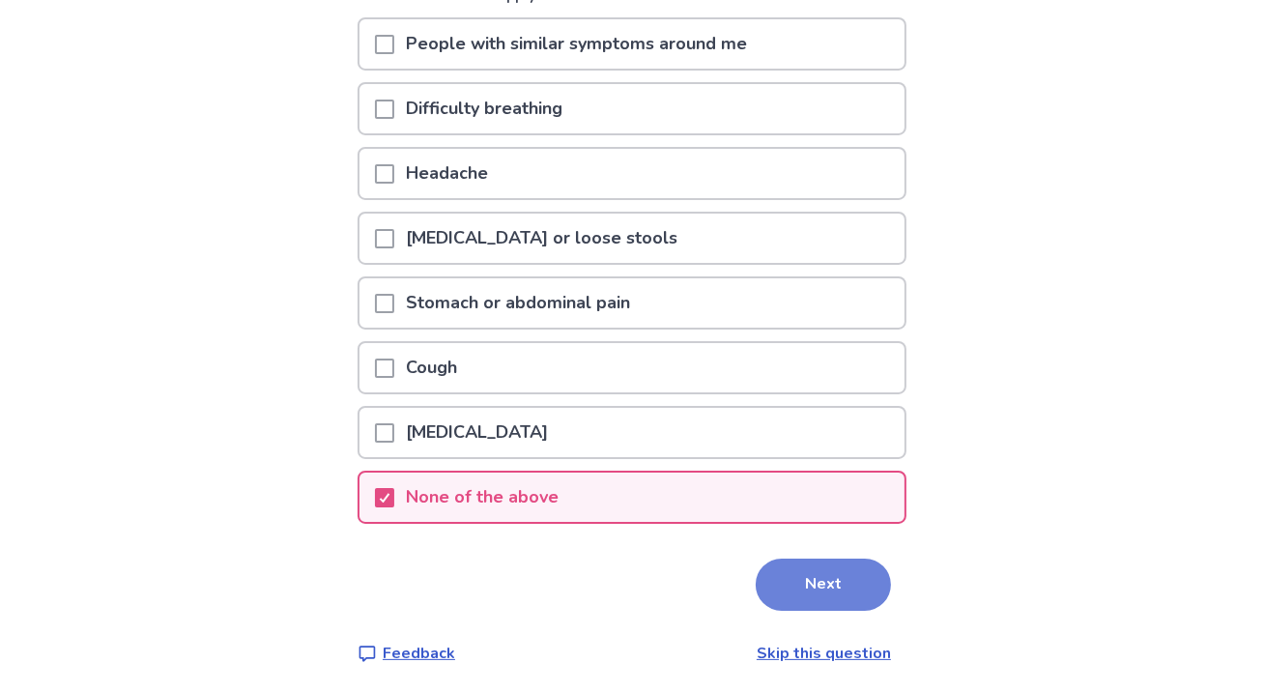
click at [835, 576] on button "Next" at bounding box center [823, 585] width 135 height 52
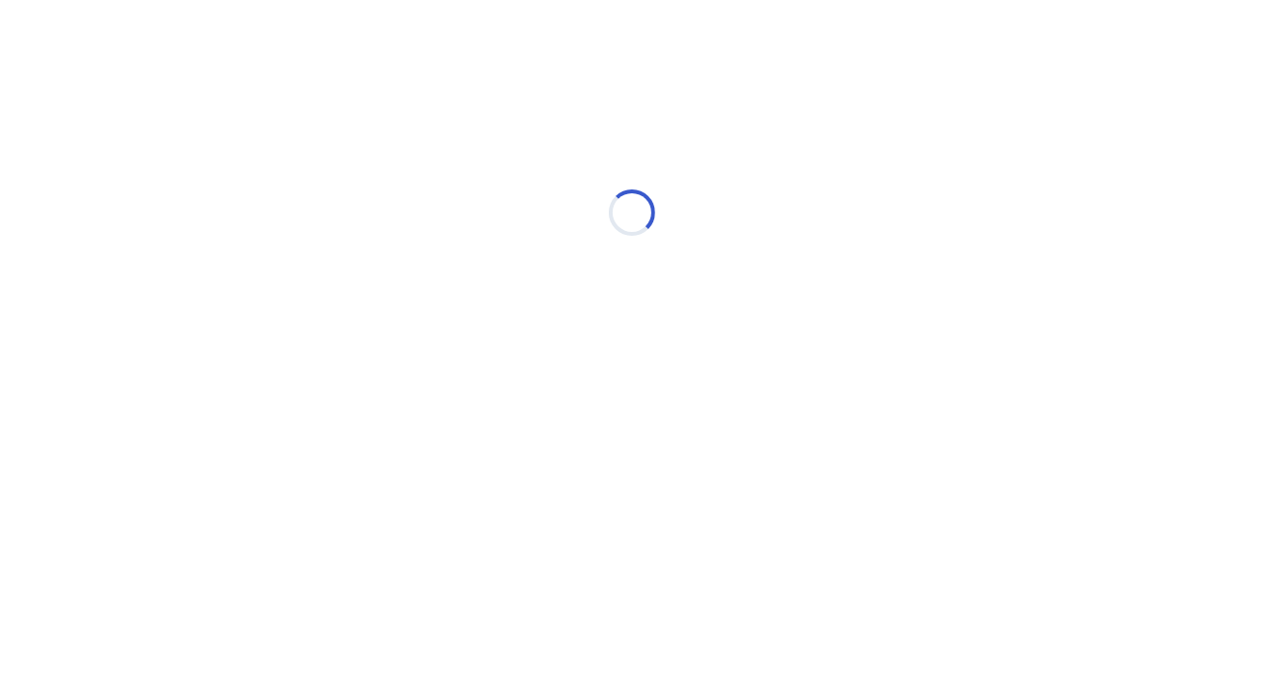
scroll to position [0, 0]
select select "*"
